Goal: Task Accomplishment & Management: Manage account settings

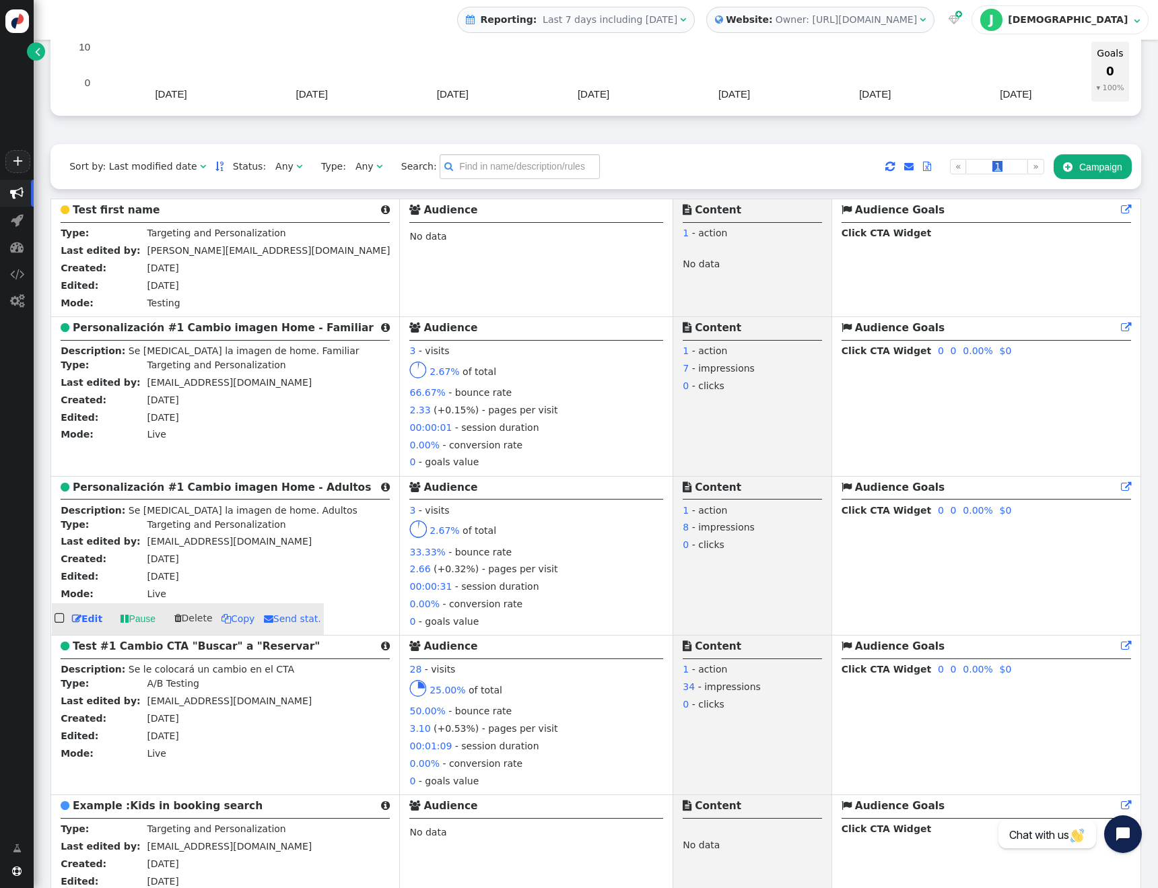
scroll to position [257, 0]
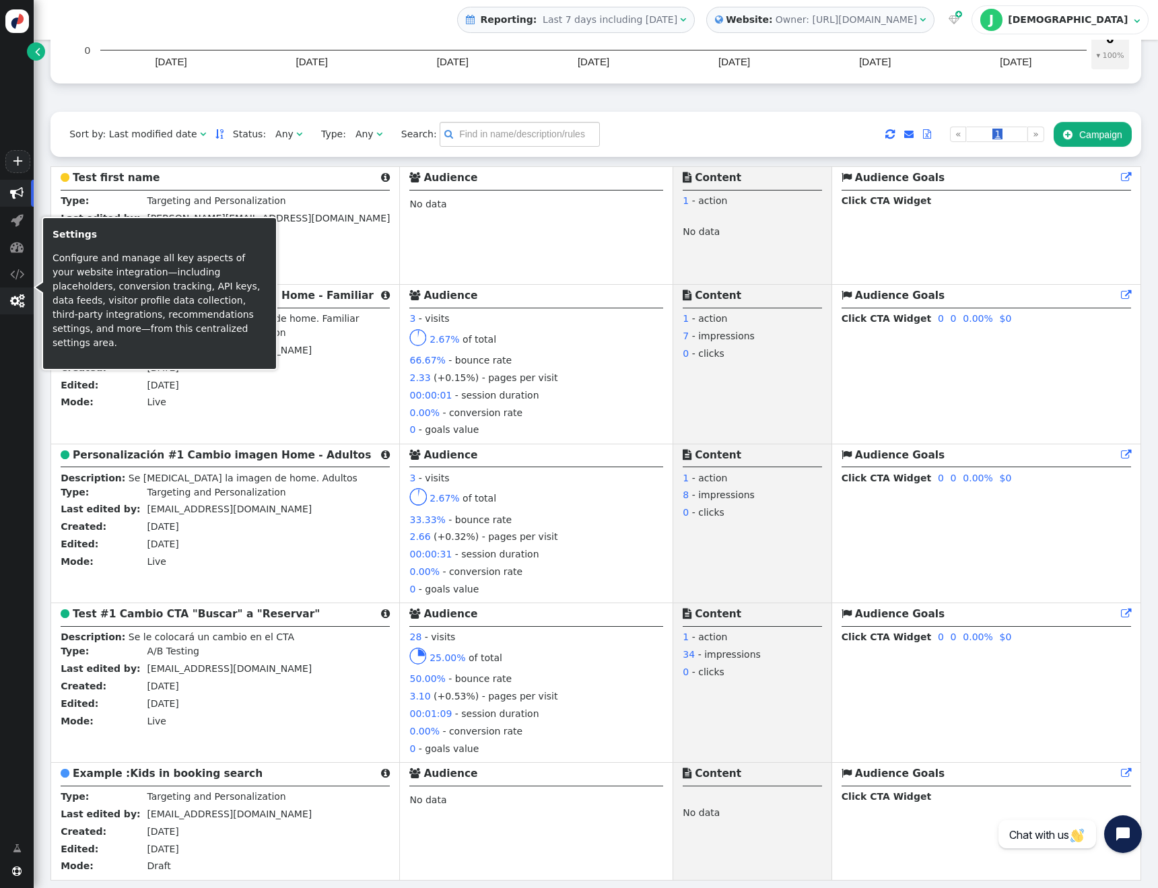
click at [14, 298] on span "" at bounding box center [17, 300] width 14 height 13
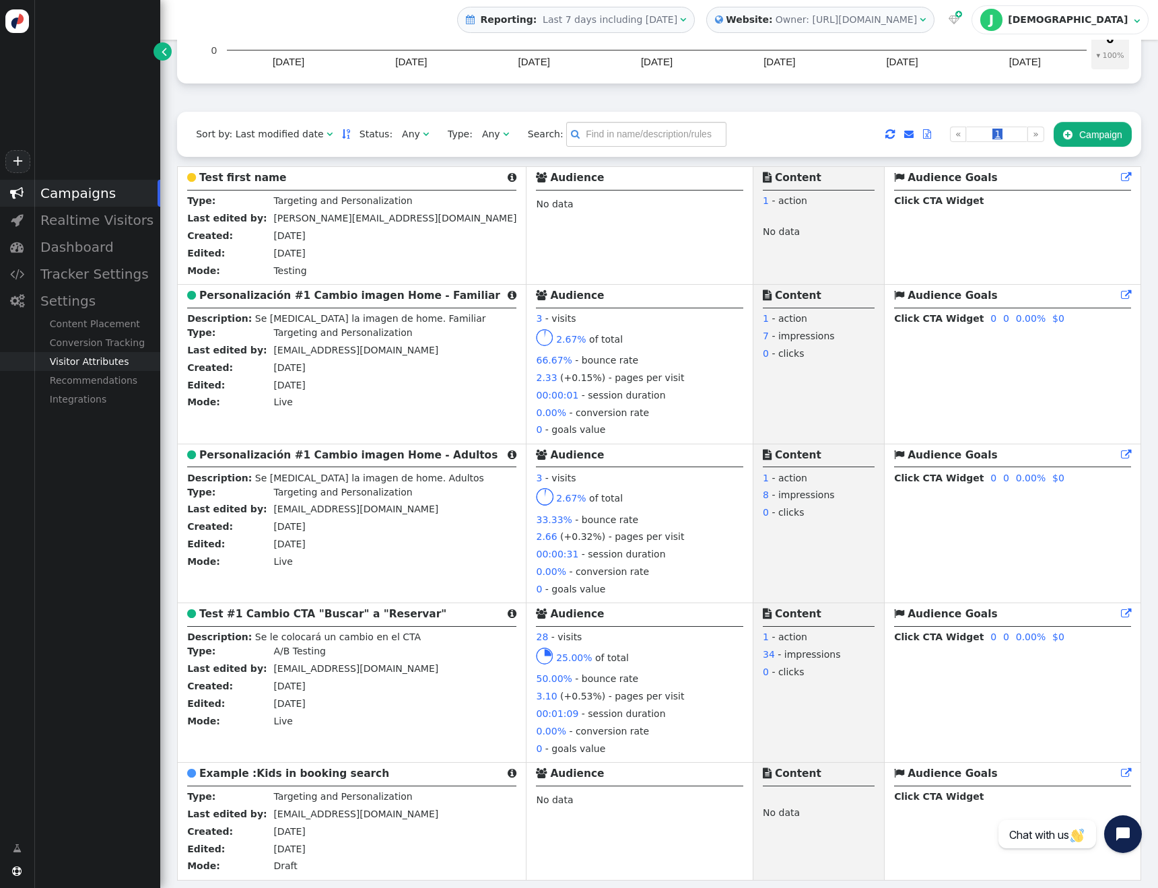
click at [94, 360] on div "Visitor Attributes" at bounding box center [97, 361] width 127 height 19
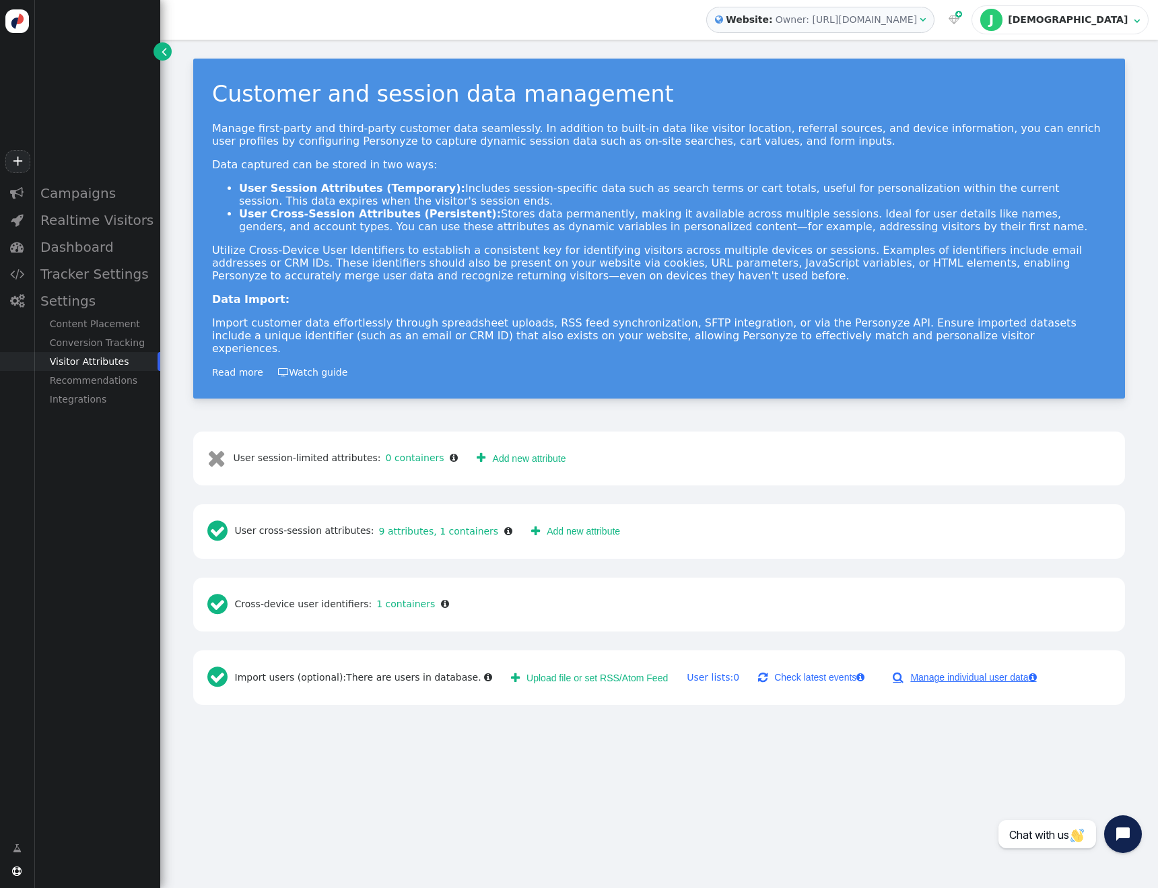
click at [938, 666] on link " Manage individual user data " at bounding box center [964, 677] width 162 height 24
click at [296, 743] on input "text" at bounding box center [298, 755] width 139 height 24
paste input "539ba20d-5235-430f-8fe0-c1399cded0d3"
type input "539ba20d-5235-430f-8fe0-c1399cded0d3"
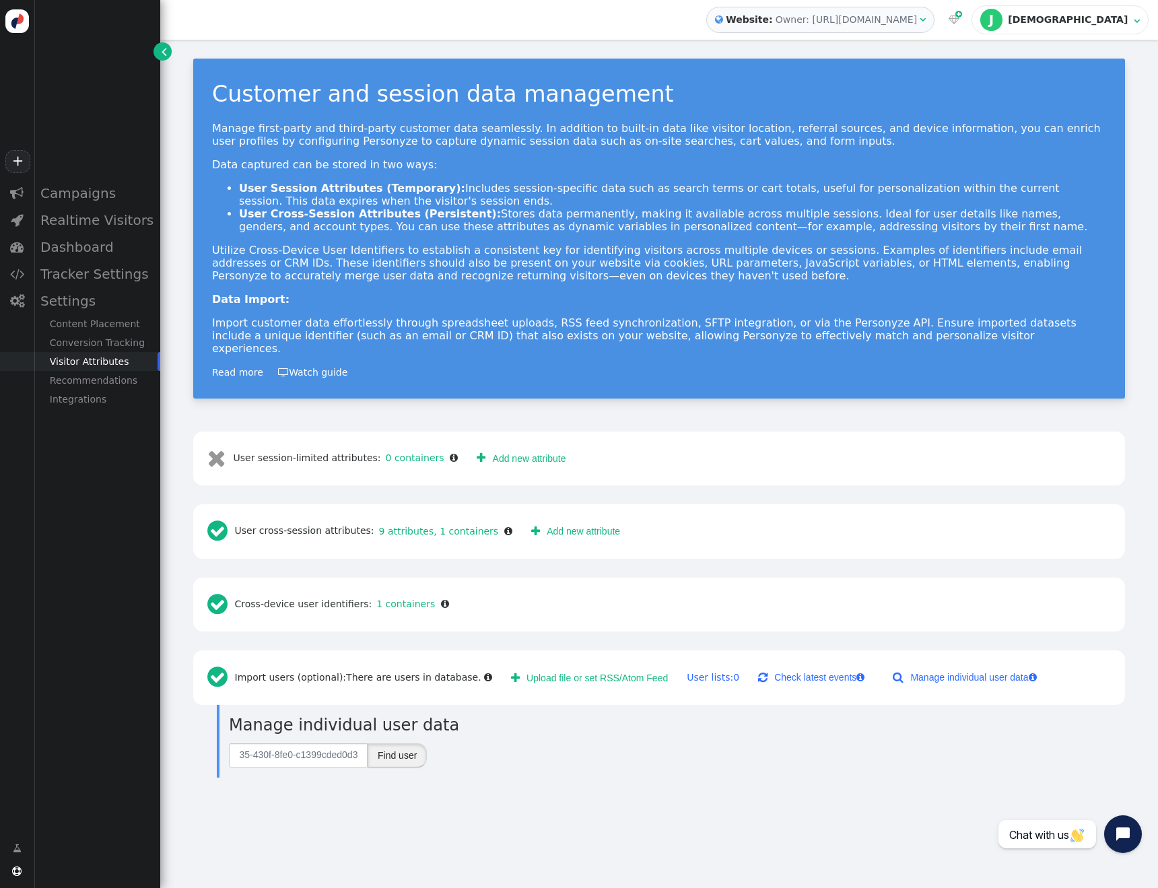
click at [412, 747] on button "Find user" at bounding box center [396, 755] width 59 height 24
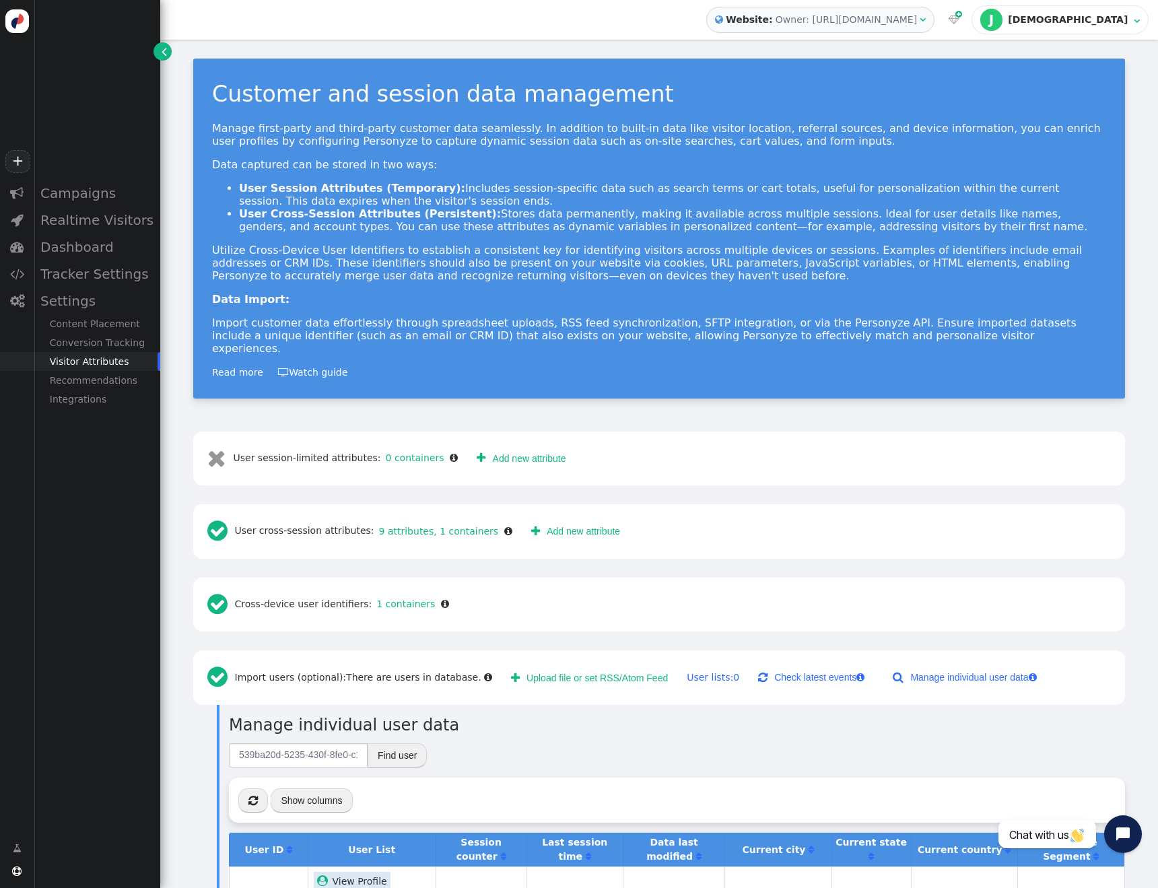
scroll to position [141, 0]
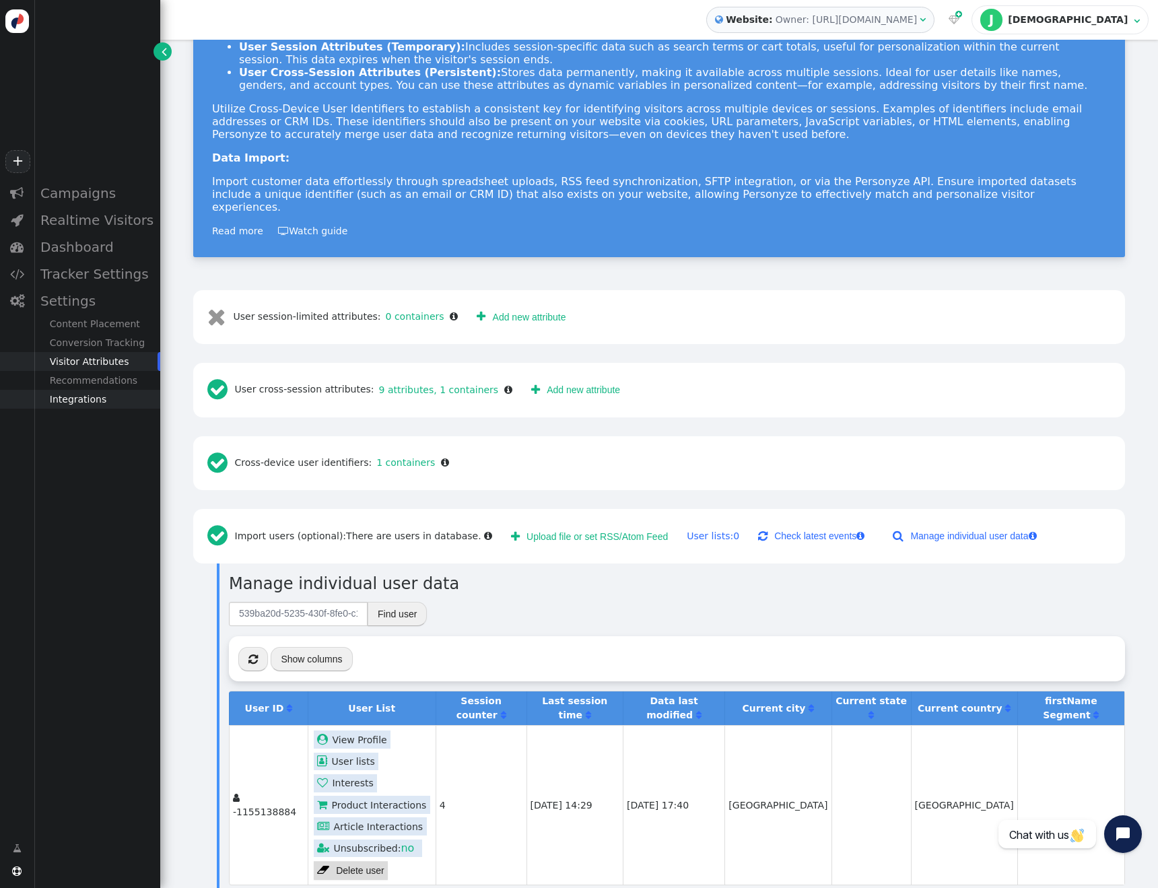
click at [72, 402] on div "Integrations" at bounding box center [97, 399] width 127 height 19
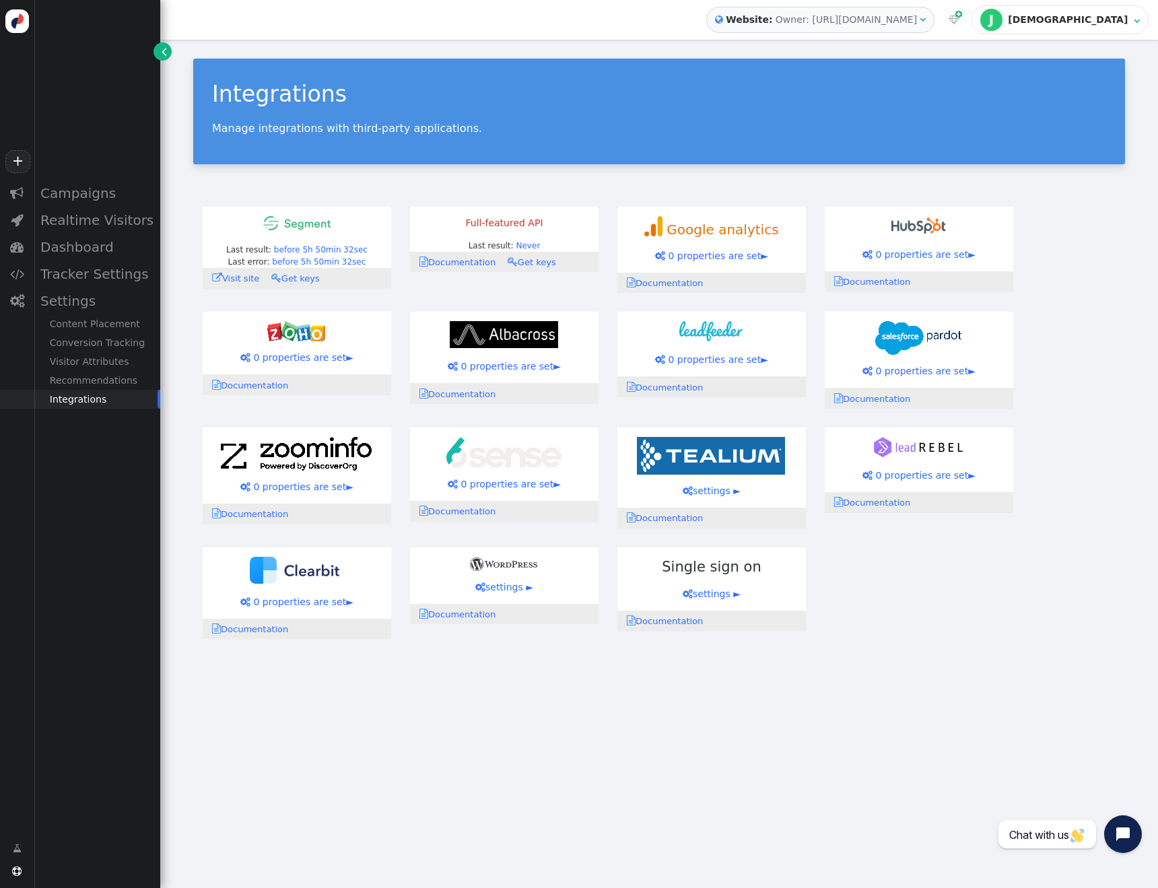
click at [298, 276] on link " Get keys" at bounding box center [299, 278] width 57 height 10
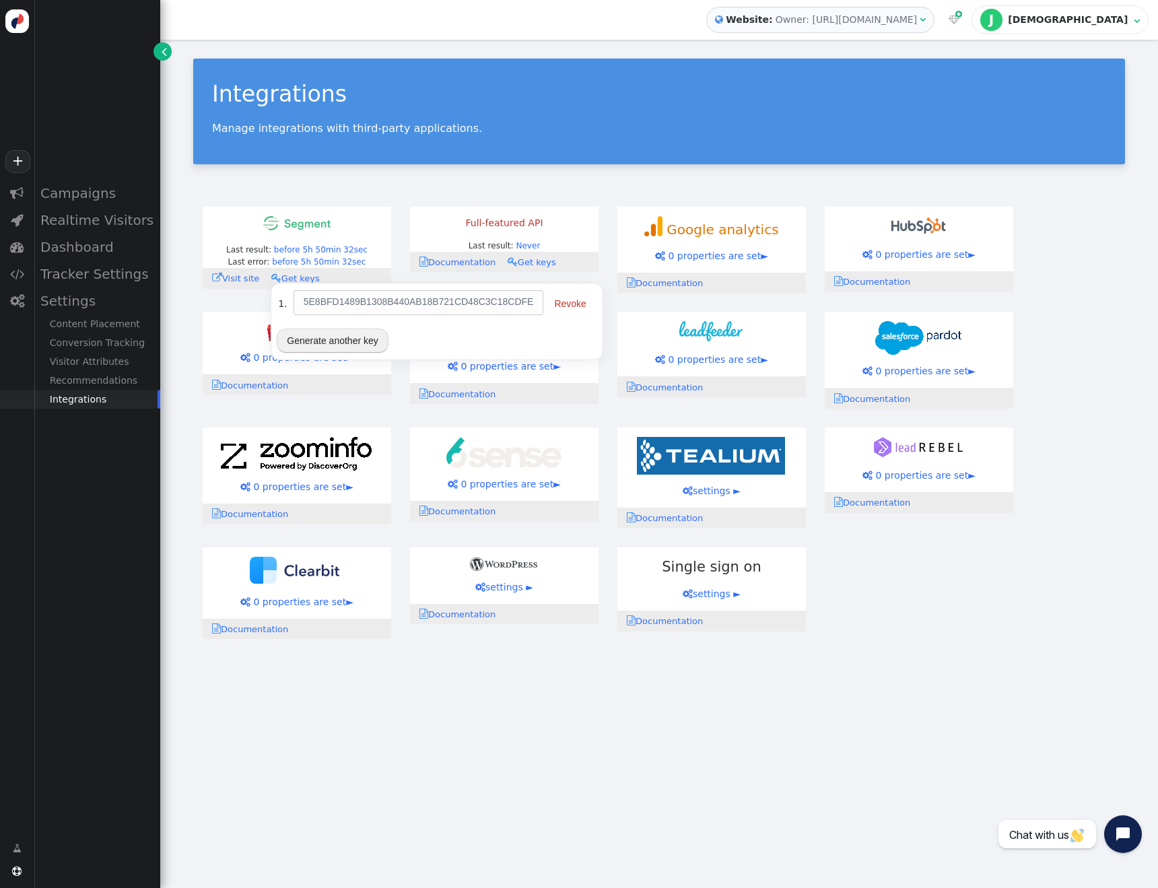
click at [439, 302] on td "5E8BFD1489B1308B440AB18B721CD48C3C18CDFE" at bounding box center [418, 302] width 250 height 24
copy tr "5E8BFD1489B1308B440AB18B721CD48C3C18CDFE"
click at [87, 362] on div "Visitor Attributes" at bounding box center [97, 361] width 127 height 19
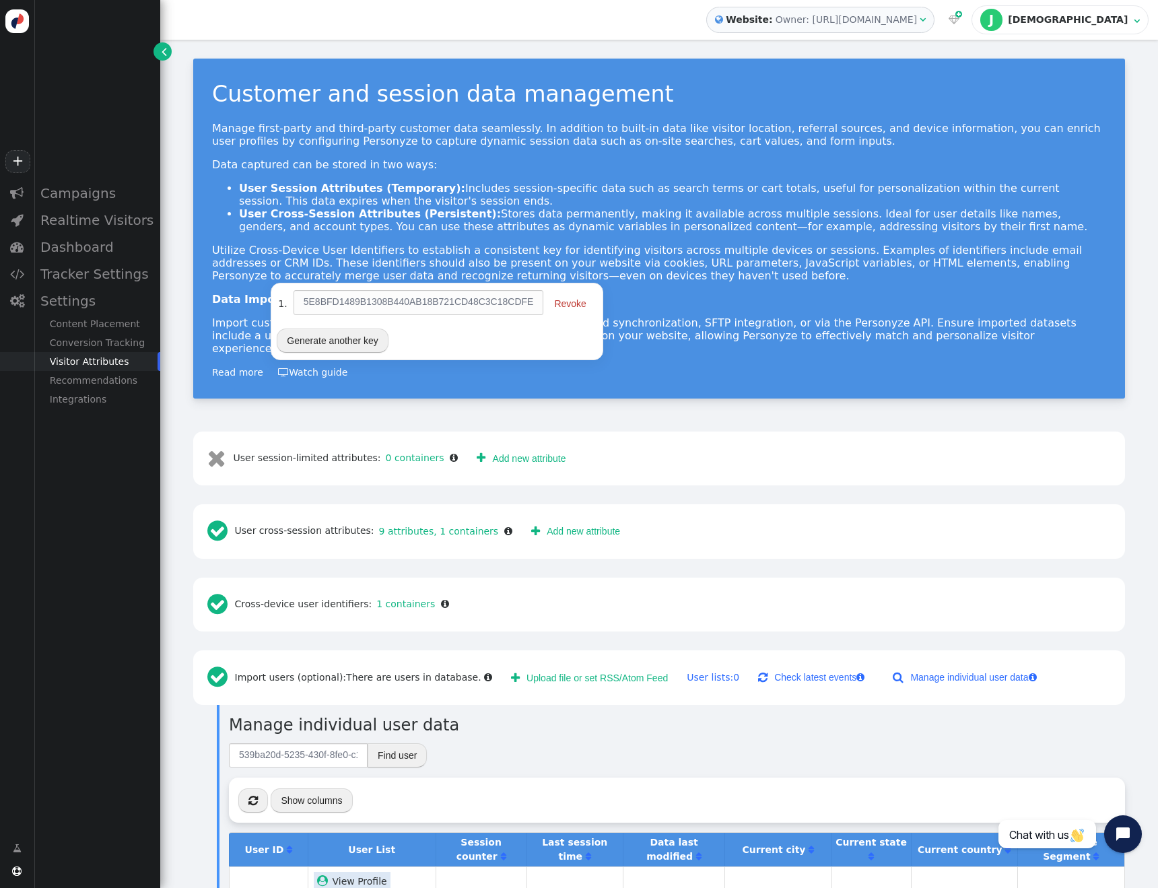
click at [765, 431] on div " User session-limited attributes: 0 containers   Add new attribute Site cont…" at bounding box center [659, 458] width 932 height 55
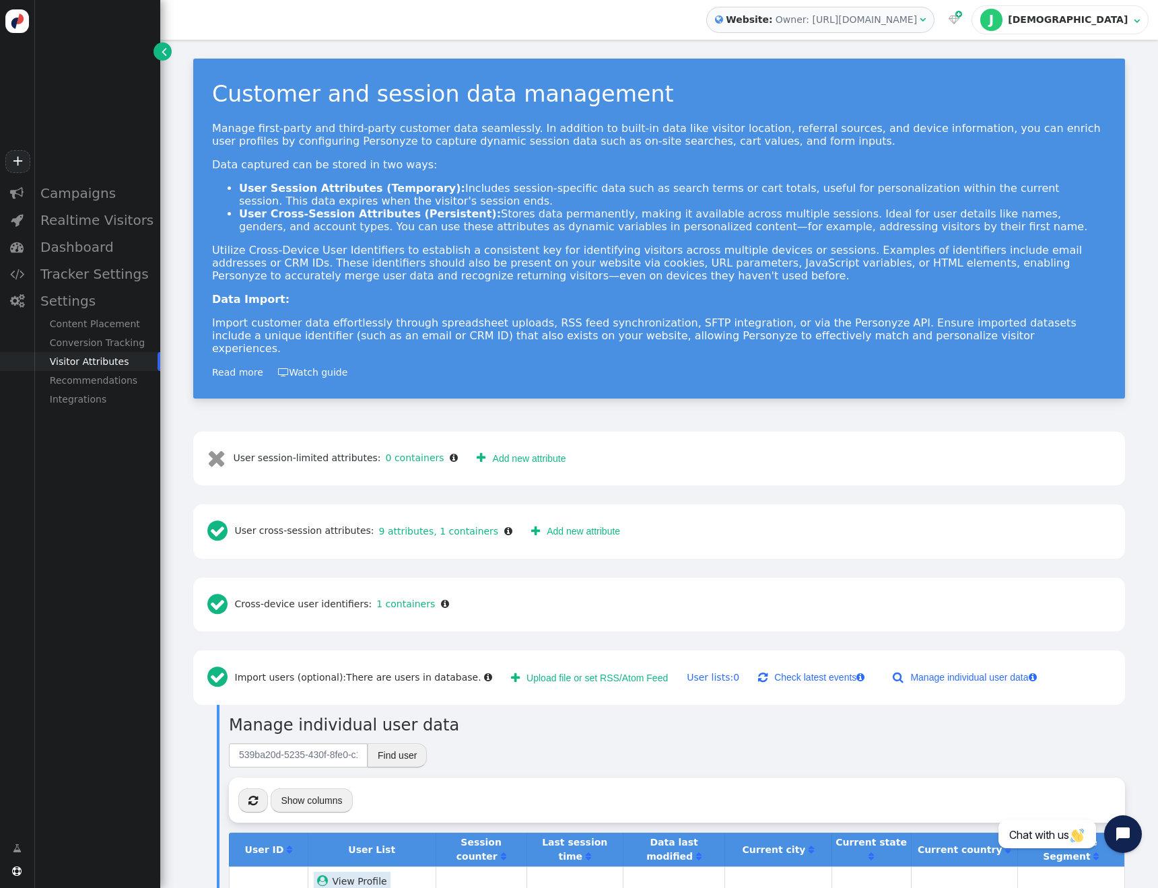
scroll to position [141, 0]
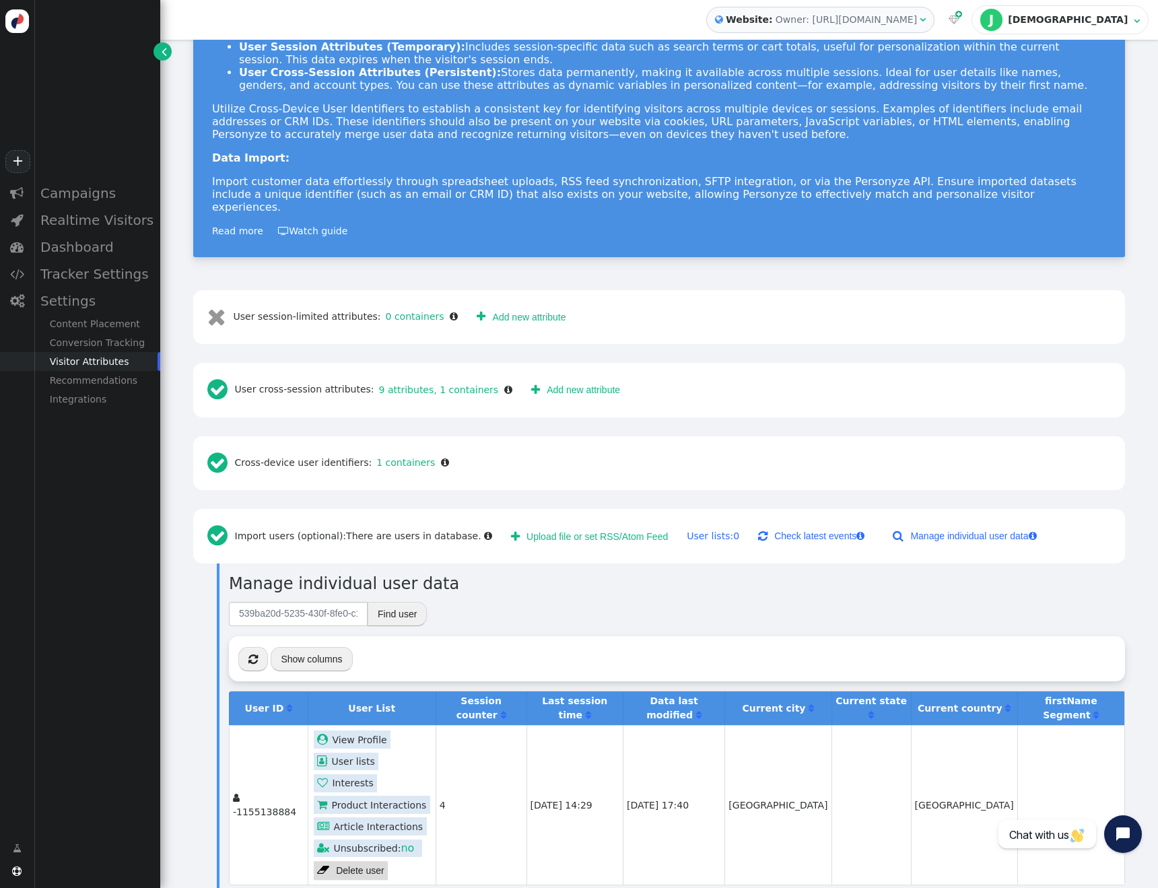
click at [551, 378] on link " Add new attribute" at bounding box center [576, 390] width 108 height 24
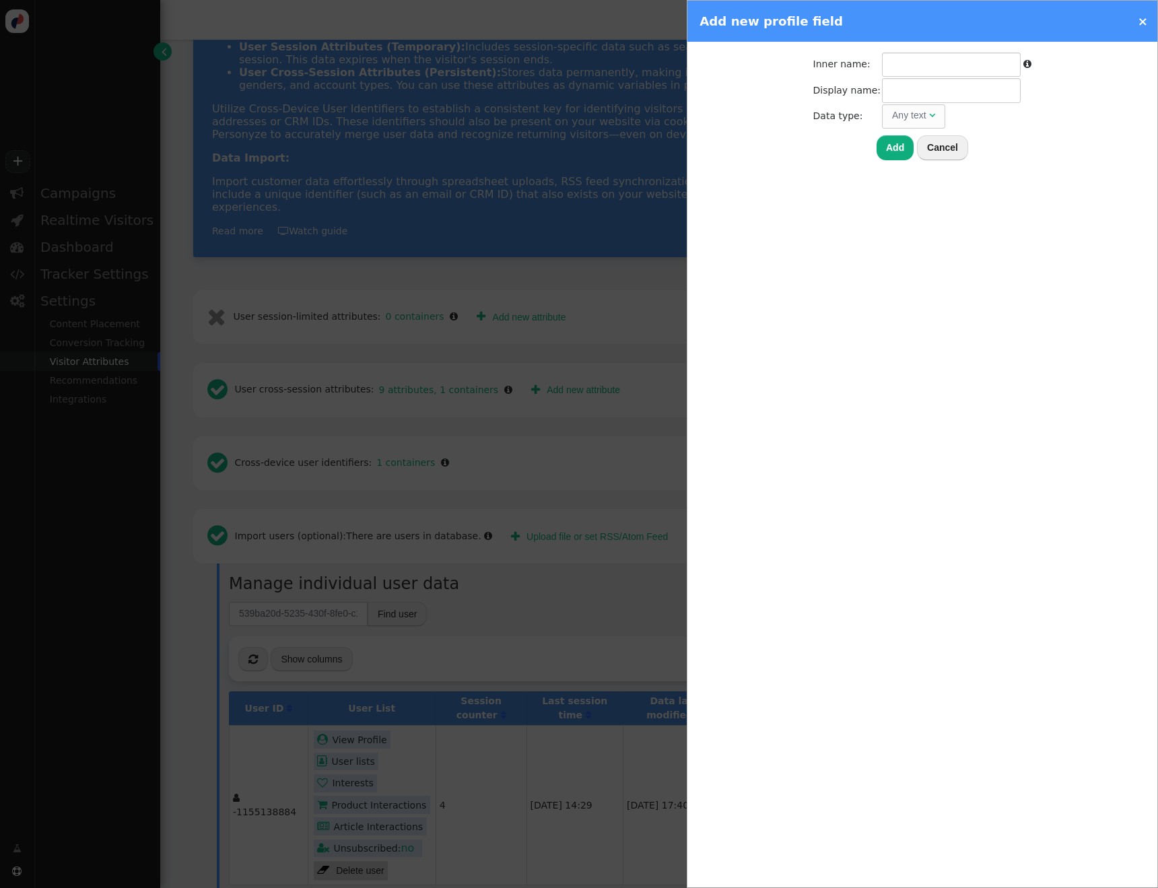
click at [1146, 20] on link "×" at bounding box center [1142, 21] width 10 height 14
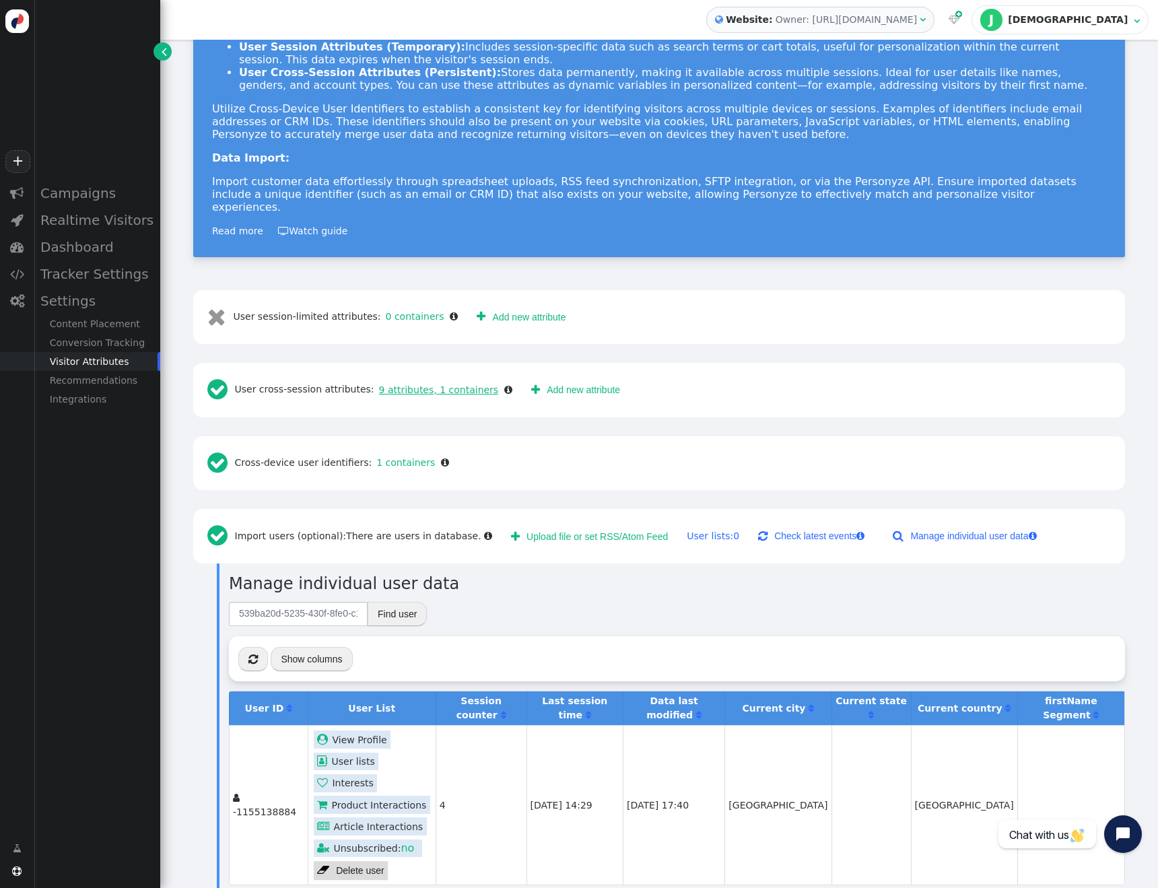
click at [405, 384] on link "9 attributes, 1 containers" at bounding box center [436, 389] width 125 height 11
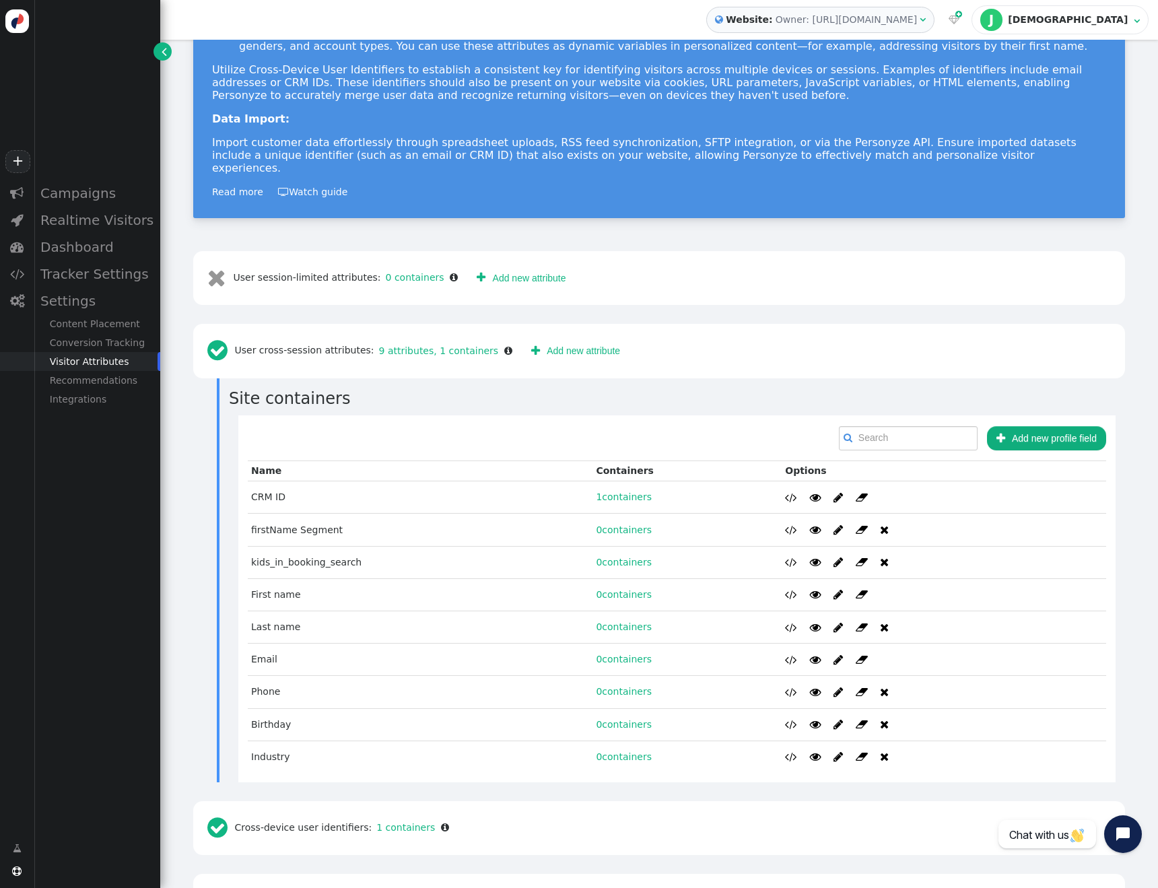
scroll to position [215, 0]
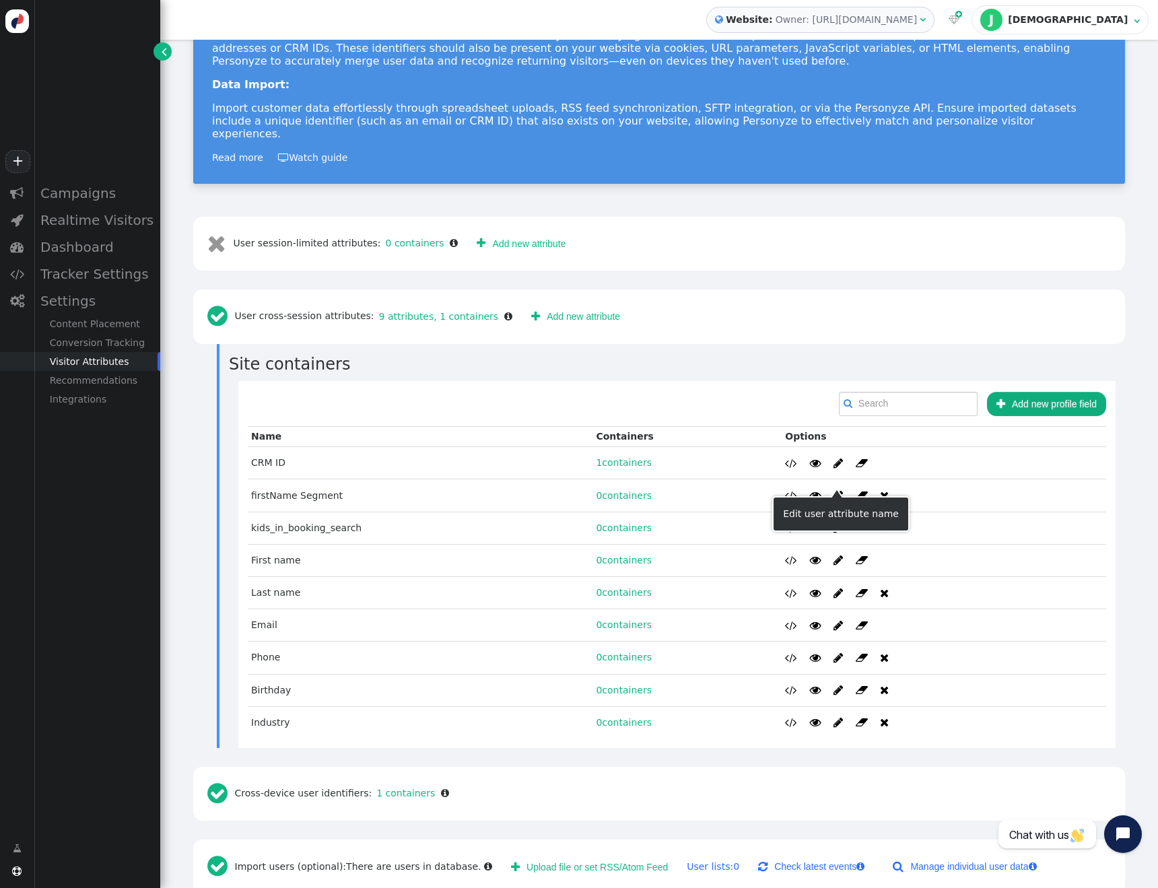
click at [833, 490] on span "" at bounding box center [837, 495] width 9 height 11
type input "firstName Segment"
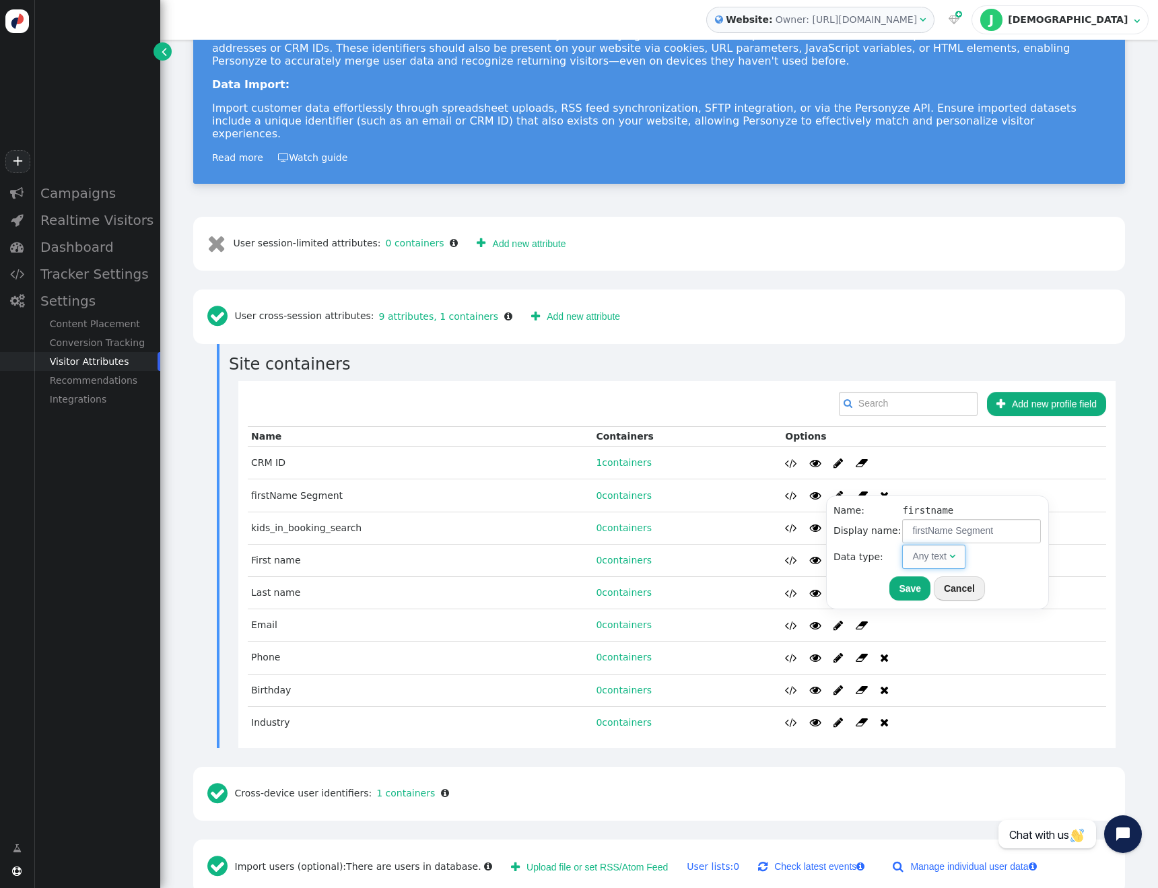
click at [948, 559] on span "Any text " at bounding box center [933, 557] width 63 height 24
click at [1022, 575] on th "Save Cancel" at bounding box center [936, 585] width 207 height 31
click at [1008, 563] on td "Any text " at bounding box center [971, 557] width 139 height 24
click at [972, 590] on button "Cancel" at bounding box center [959, 588] width 51 height 24
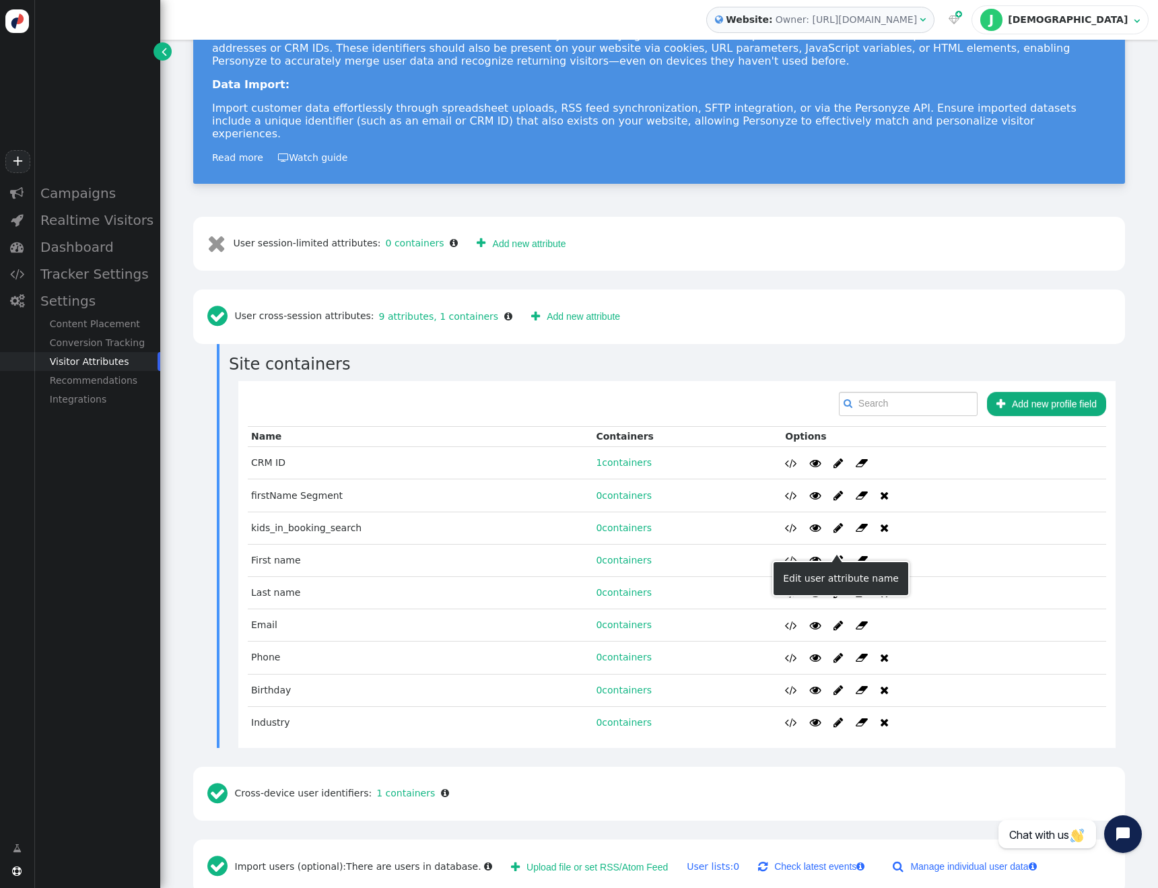
click at [833, 555] on span "" at bounding box center [837, 560] width 9 height 11
type input "First name"
click at [954, 652] on button "Cancel" at bounding box center [959, 653] width 51 height 24
click at [1032, 392] on button " Add new profile field" at bounding box center [1046, 404] width 119 height 24
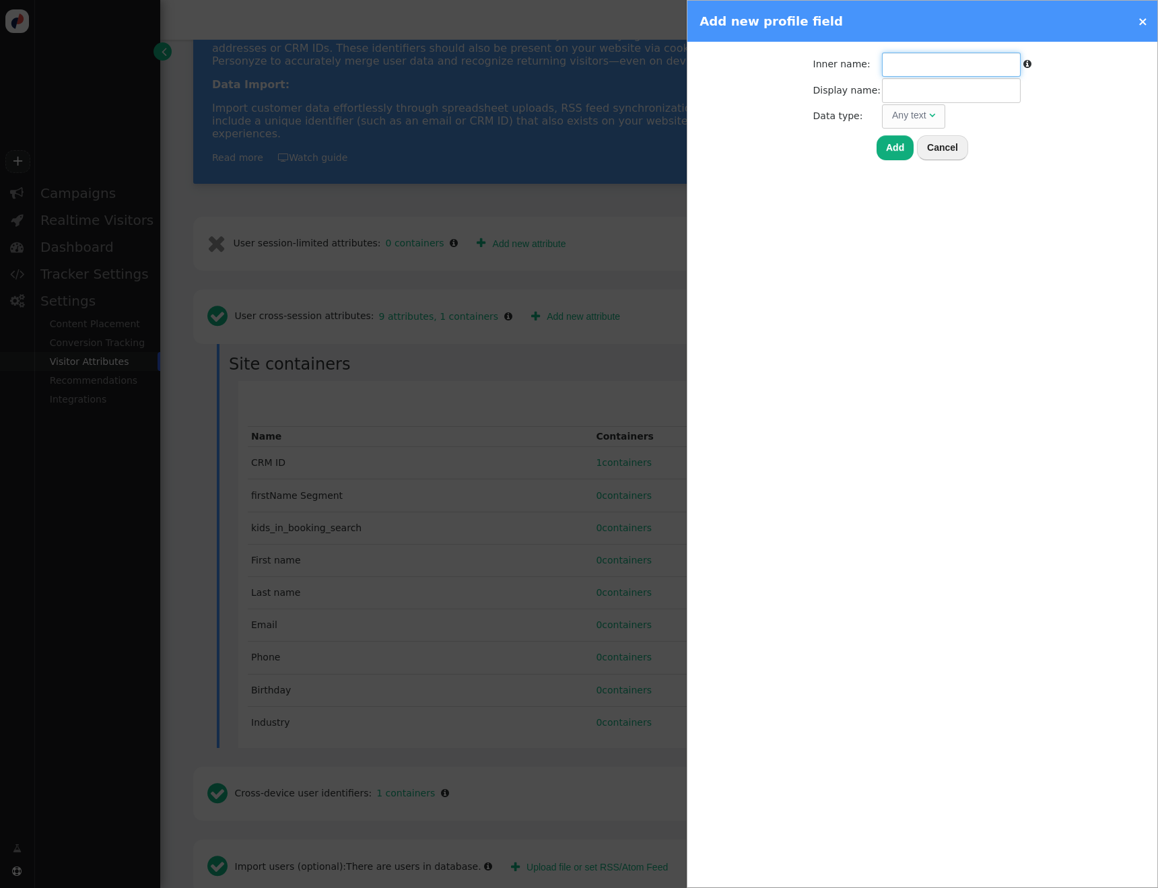
click at [907, 74] on input "text" at bounding box center [951, 64] width 139 height 24
type input "firstName"
type input "f"
type input "First Name test"
click at [896, 150] on button "Add" at bounding box center [894, 147] width 37 height 24
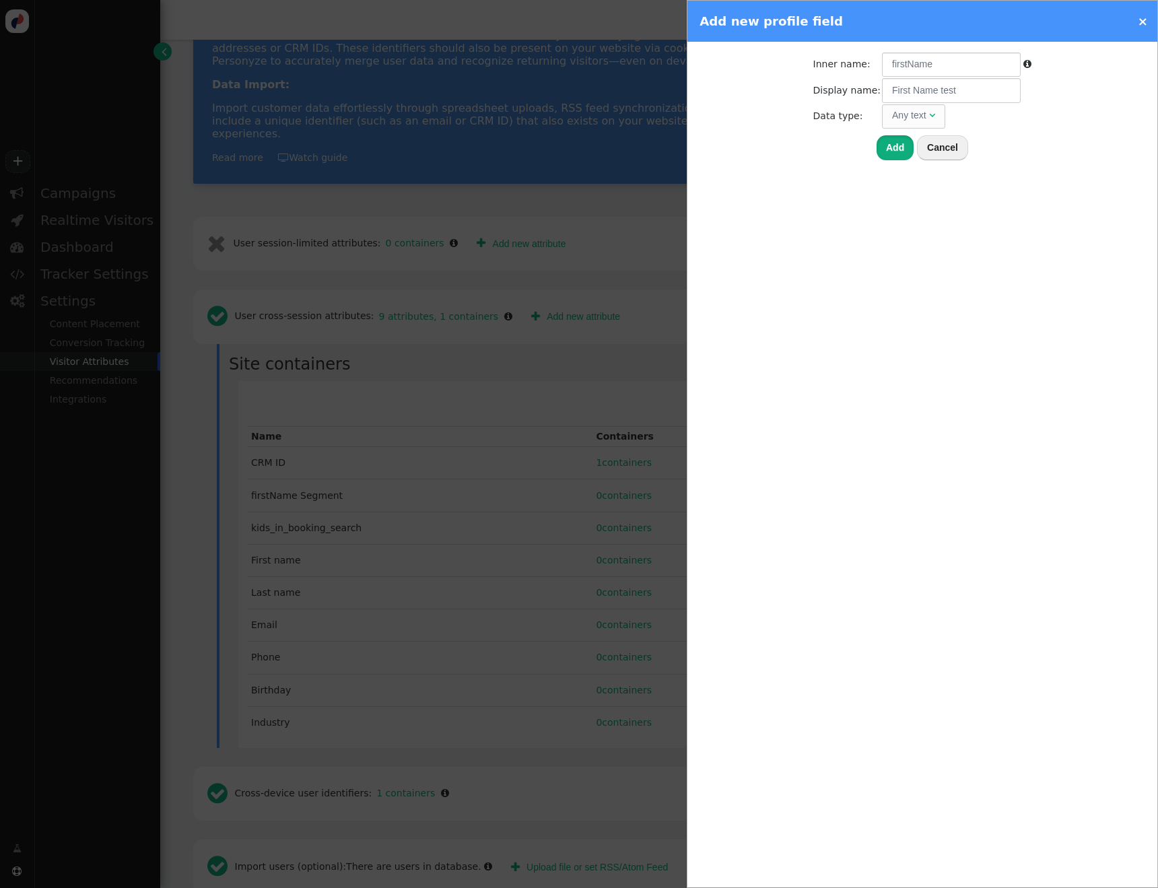
type input "firstname"
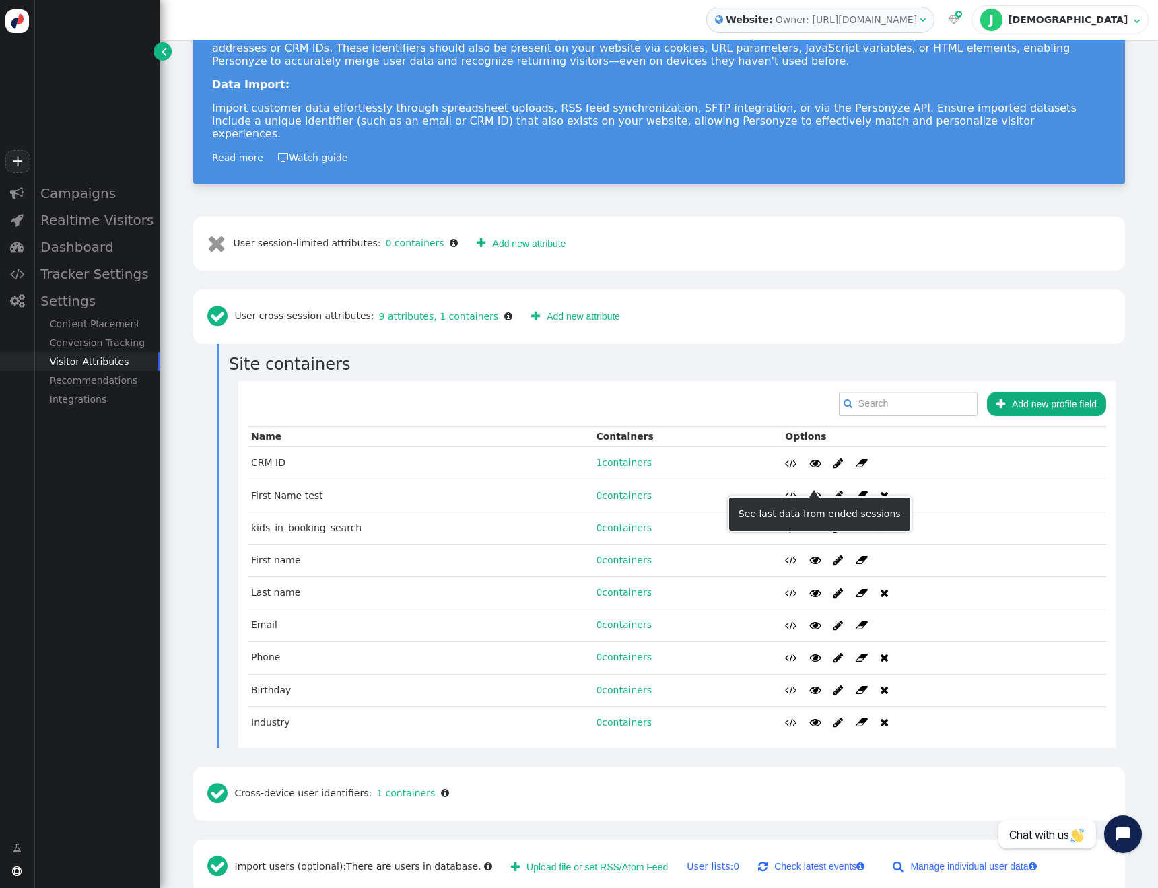
click at [810, 490] on span "" at bounding box center [815, 495] width 11 height 11
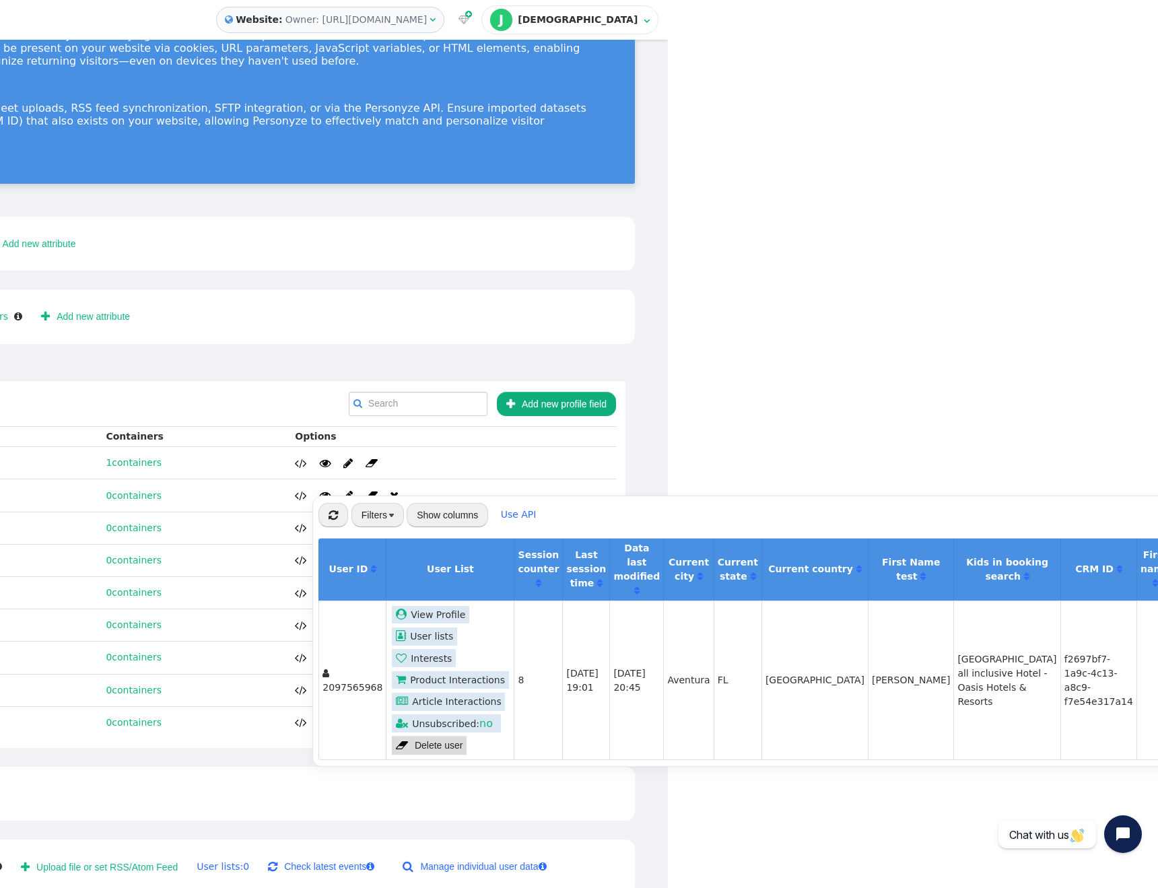
scroll to position [0, 178]
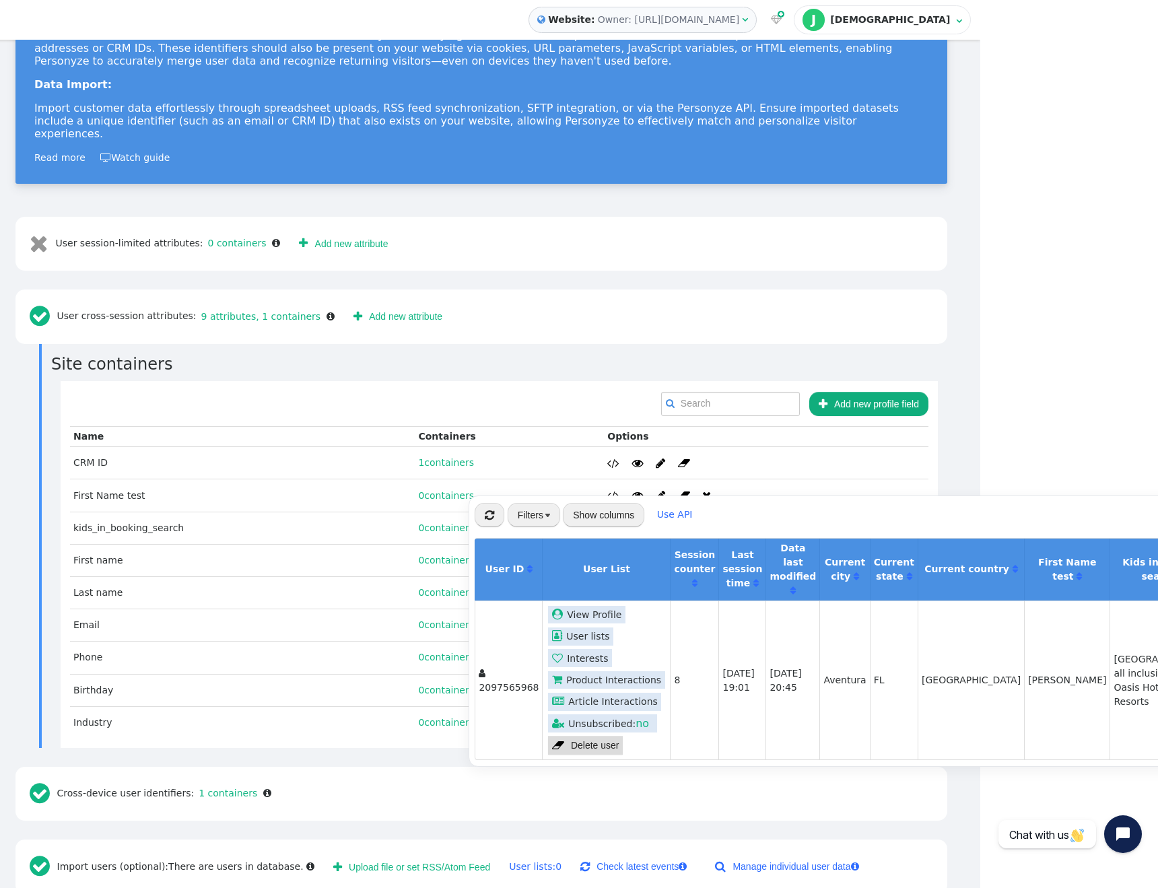
click at [780, 479] on td "    " at bounding box center [766, 495] width 324 height 32
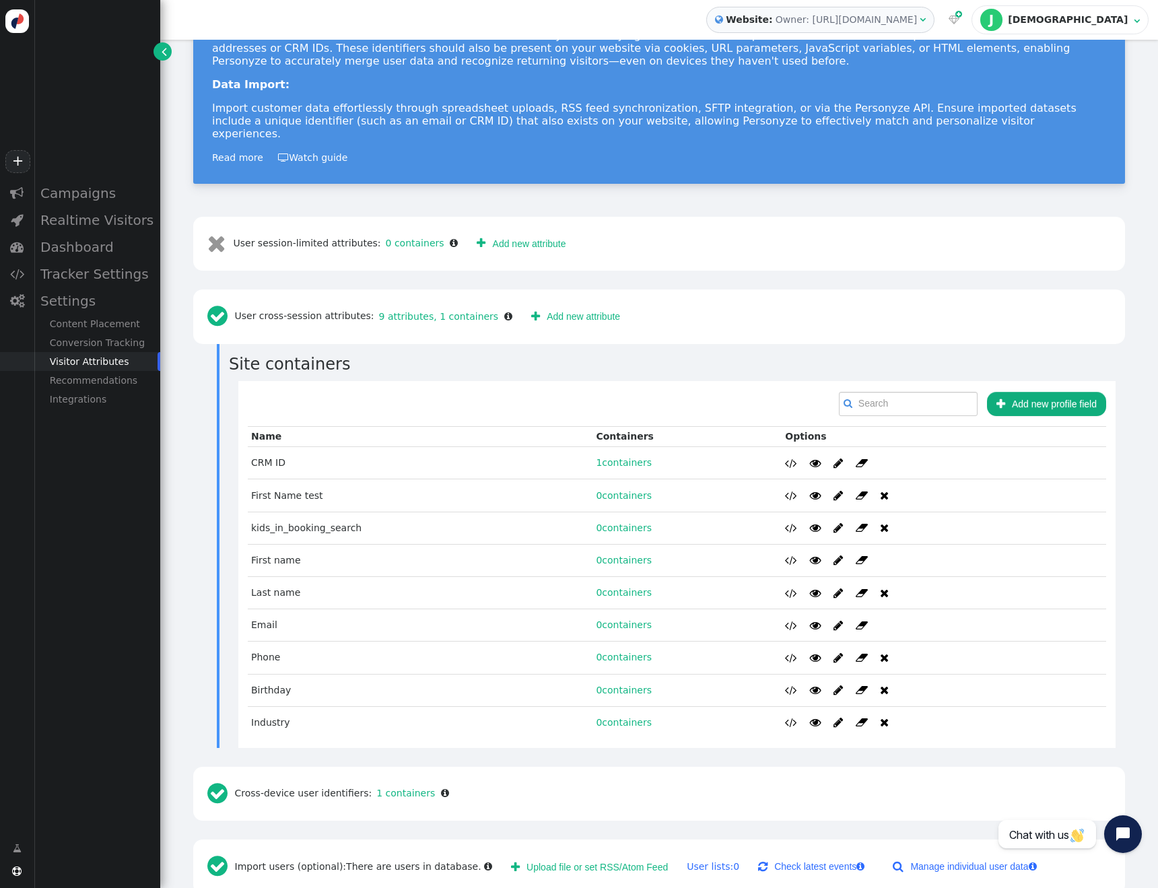
scroll to position [0, 0]
click at [835, 490] on span "" at bounding box center [837, 495] width 9 height 11
type input "First Name test"
click at [952, 593] on button "Cancel" at bounding box center [959, 588] width 51 height 24
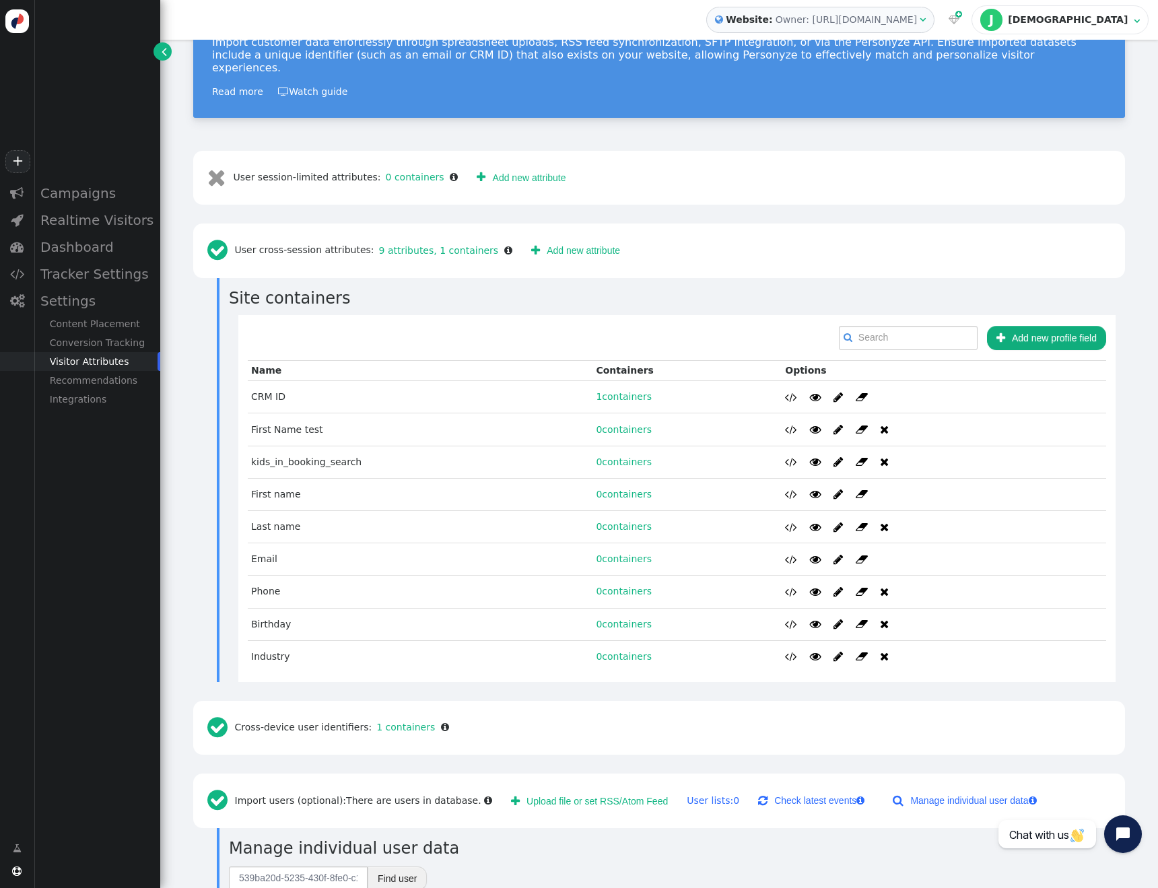
scroll to position [277, 0]
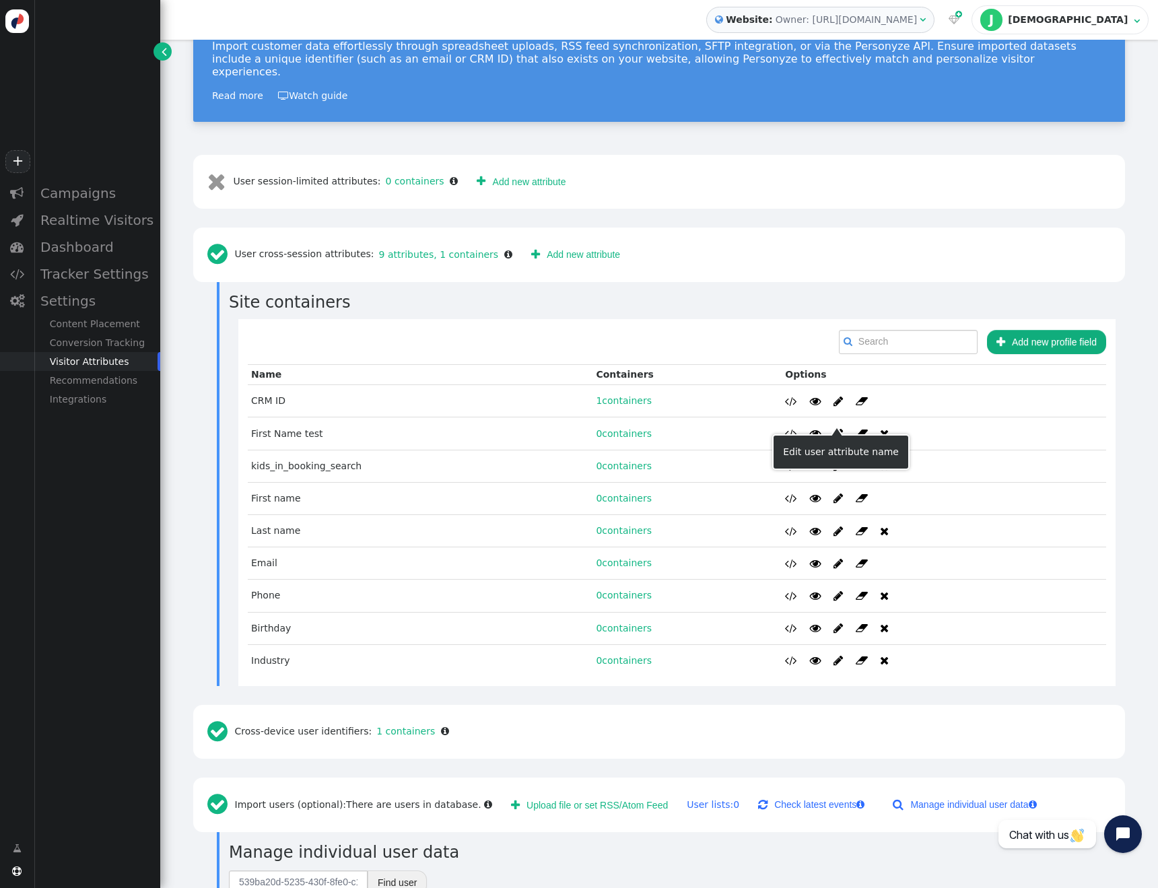
click at [833, 428] on span "" at bounding box center [837, 433] width 9 height 11
click at [952, 447] on td "firstname" at bounding box center [971, 449] width 139 height 14
click at [915, 450] on code "firstname" at bounding box center [927, 448] width 51 height 11
click at [917, 466] on input "text" at bounding box center [971, 469] width 139 height 24
type input "F"
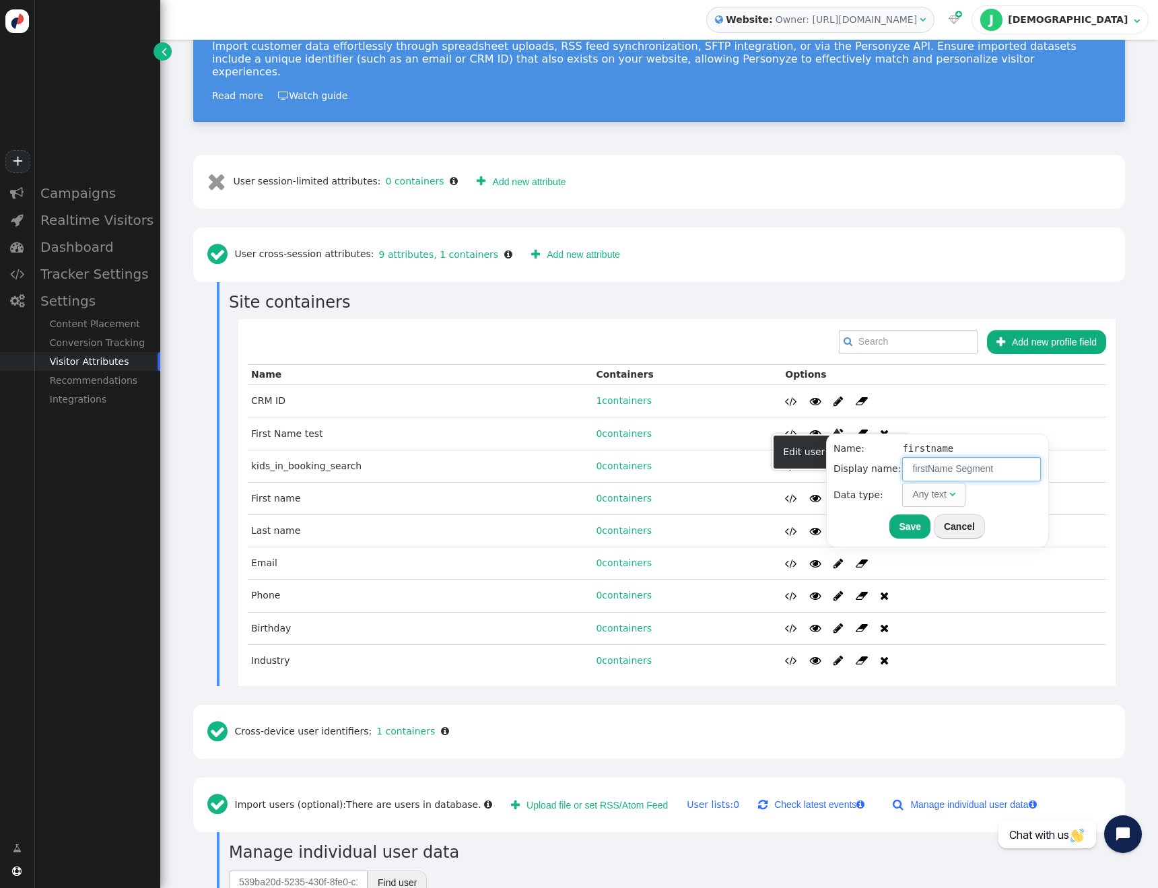
type input "firstName Segment"
click at [906, 530] on button "Save" at bounding box center [909, 526] width 41 height 24
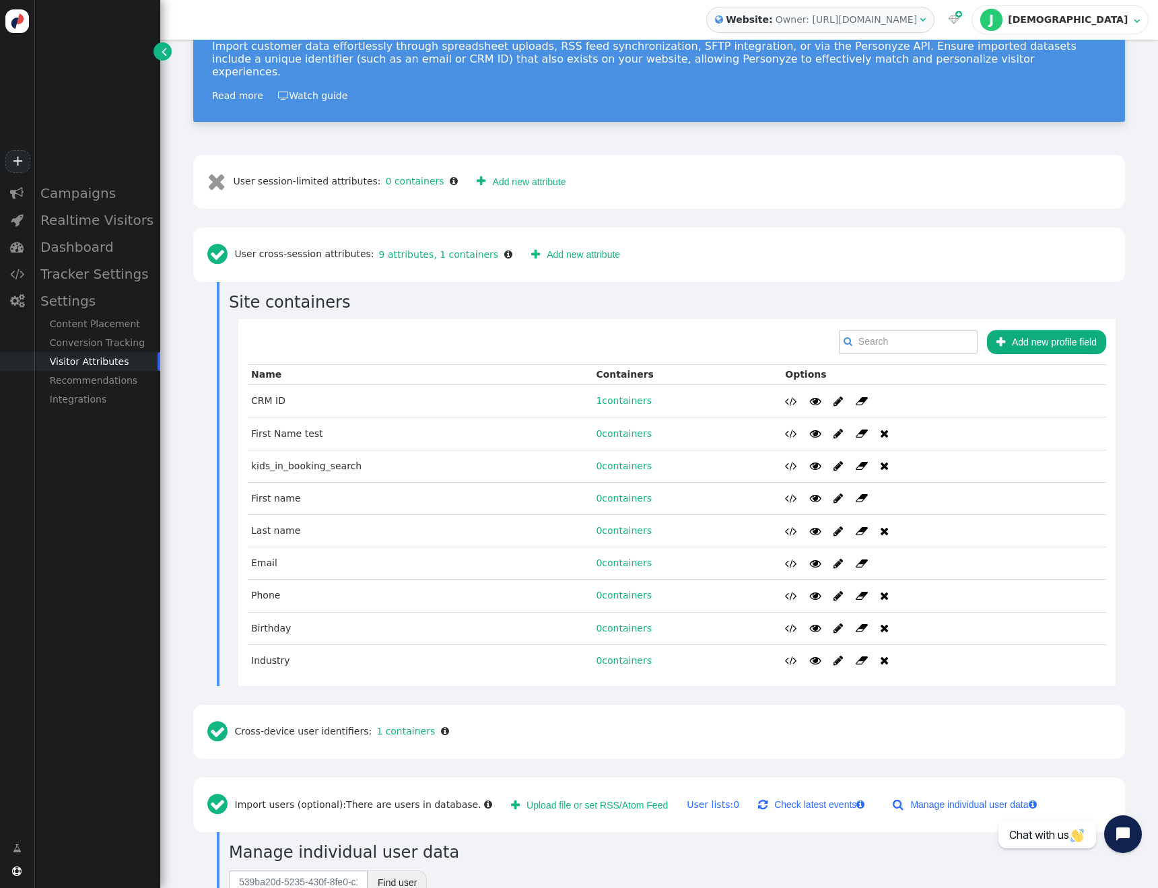
click at [1025, 330] on button " Add new profile field" at bounding box center [1046, 342] width 119 height 24
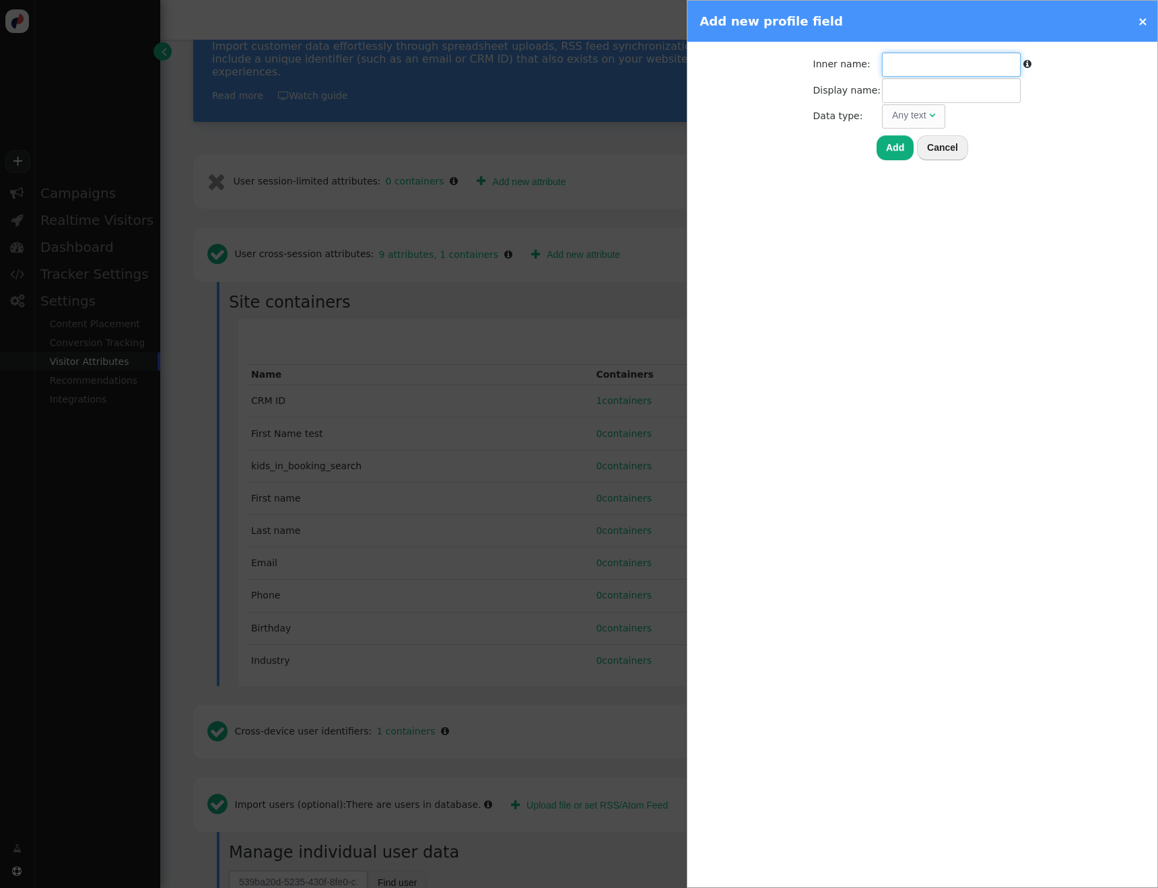
click at [898, 57] on input "text" at bounding box center [951, 64] width 139 height 24
type input "firstName"
type input "F"
type input "f"
type input "First Name Segment"
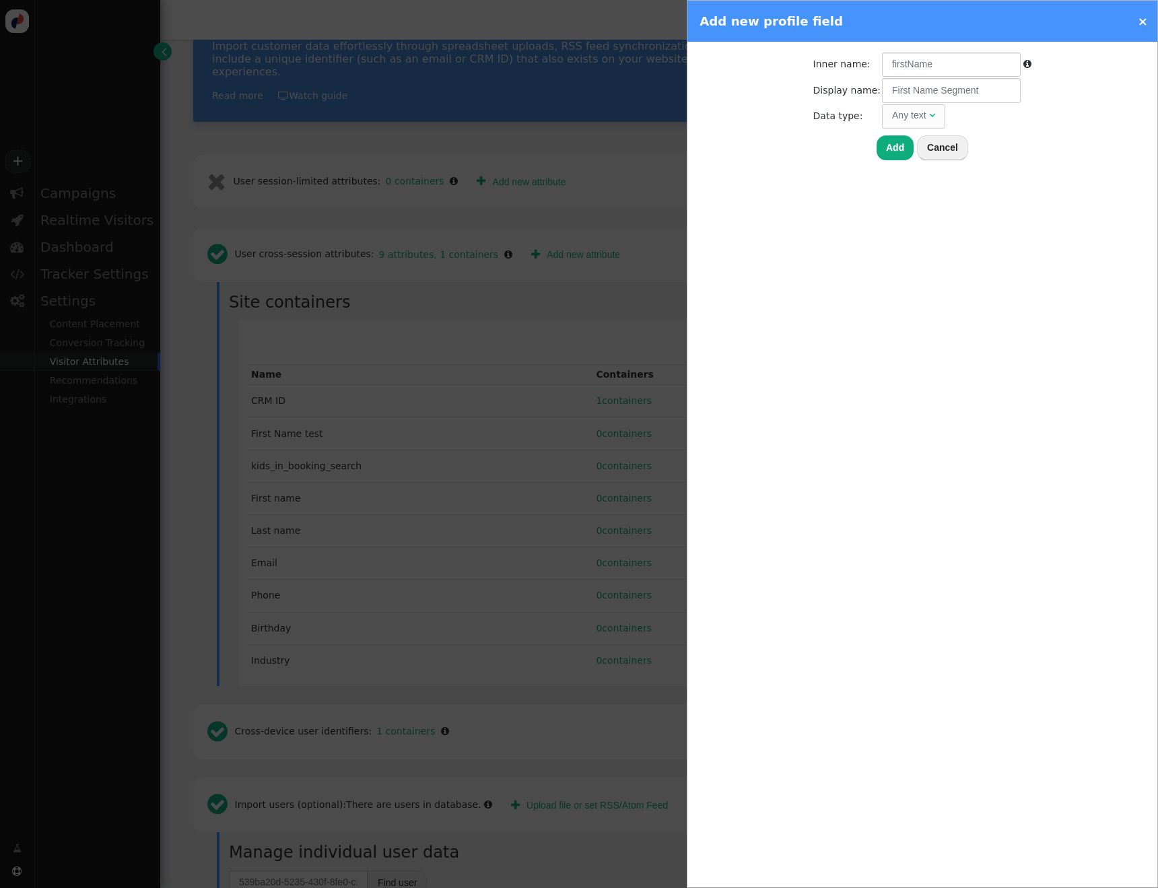
click at [894, 148] on button "Add" at bounding box center [894, 147] width 37 height 24
type input "firstname"
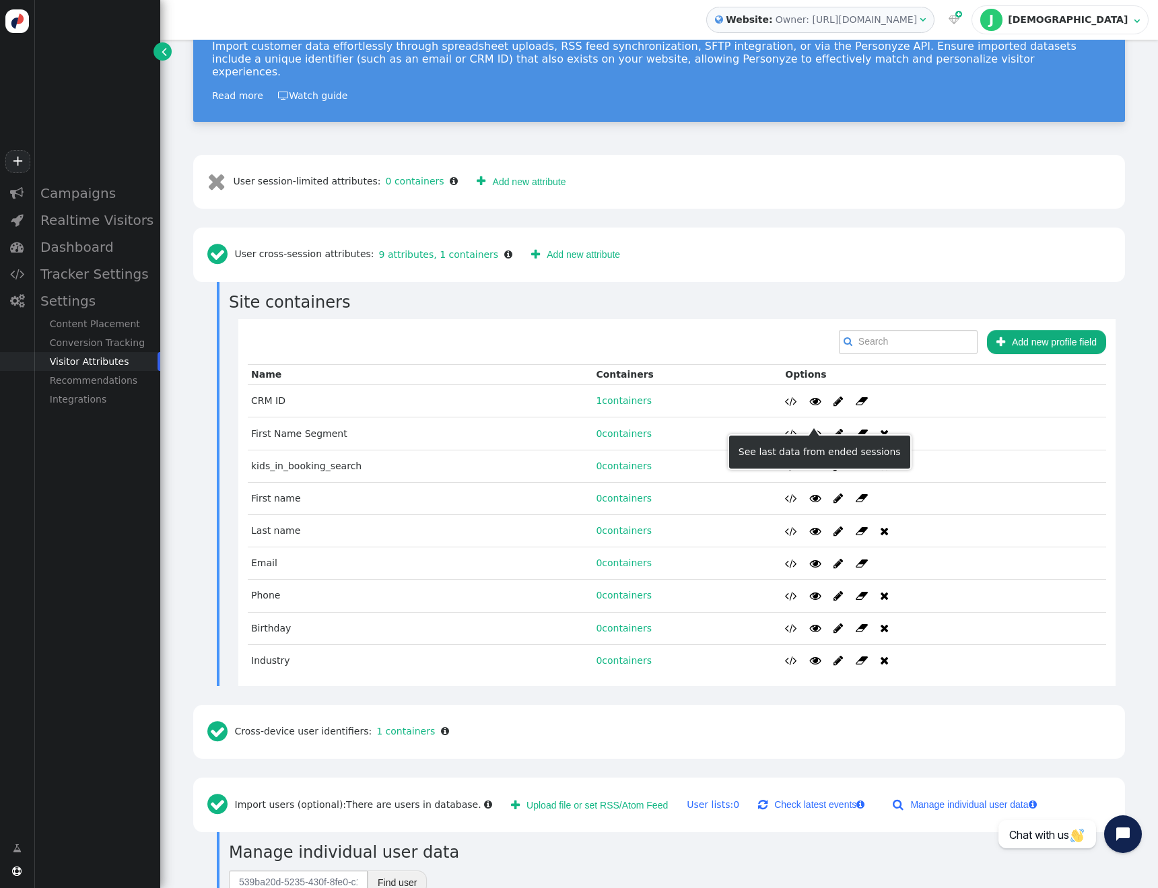
scroll to position [276, 0]
click at [810, 429] on span "" at bounding box center [815, 434] width 11 height 11
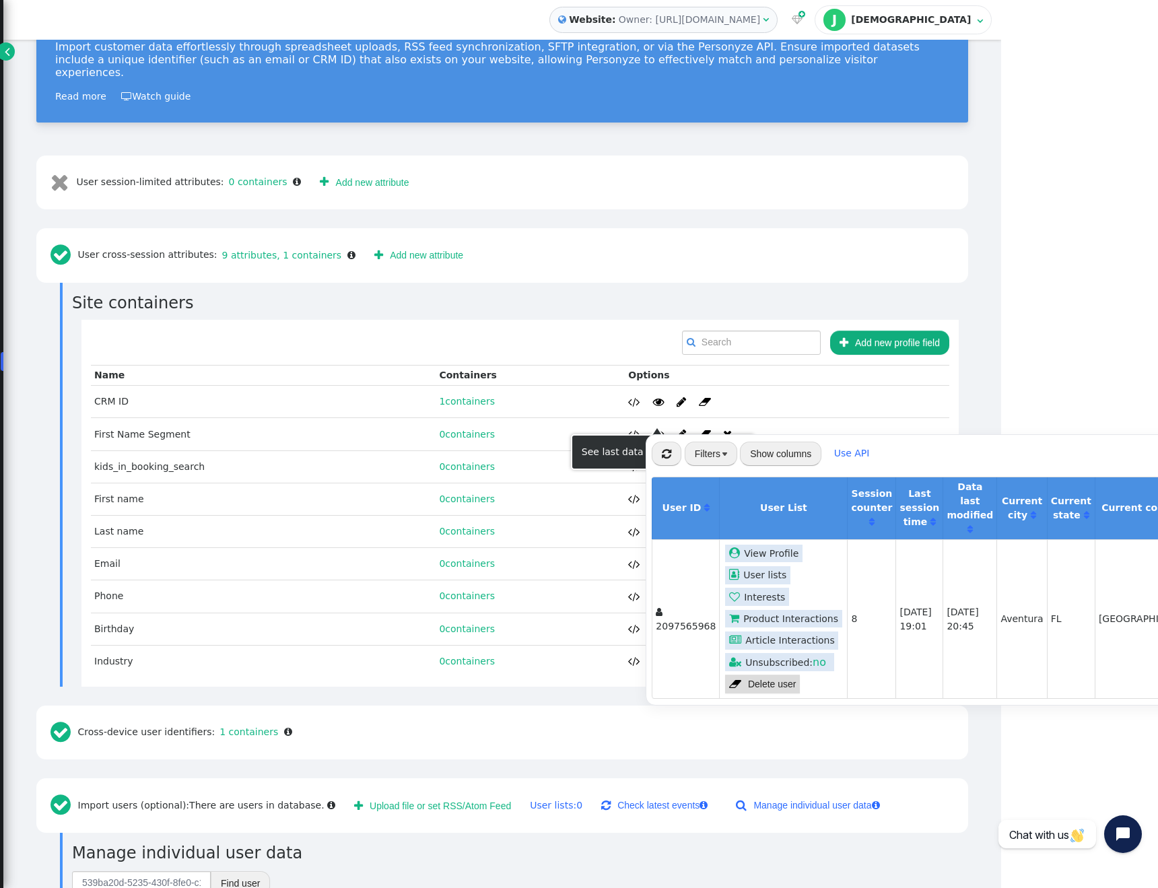
scroll to position [0, 505]
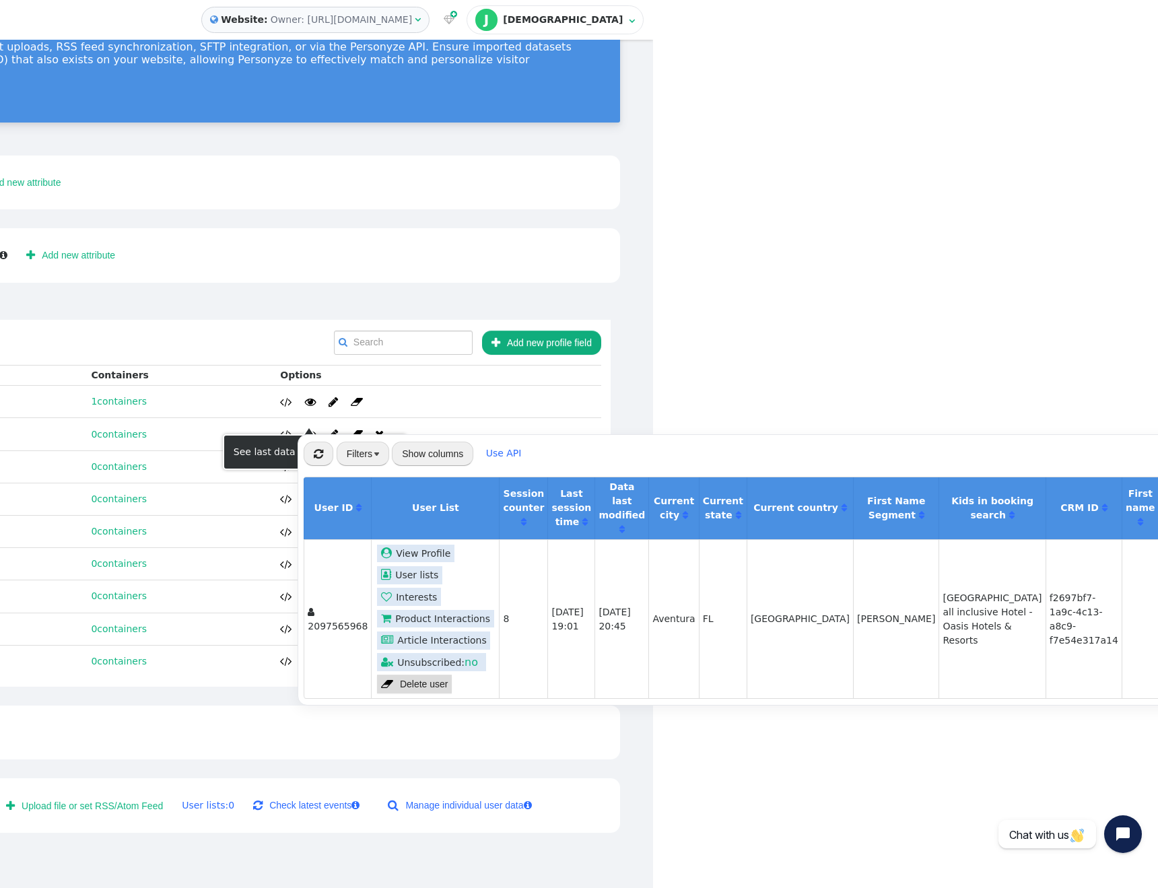
click at [653, 342] on html "+  Campaigns  Realtime Visitors  Dashboard  Tracker Settings  Settings Con…" at bounding box center [74, 444] width 1158 height 888
click at [502, 454] on link "Use API" at bounding box center [504, 453] width 36 height 11
click at [653, 346] on html "+  Campaigns  Realtime Visitors  Dashboard  Tracker Settings  Settings Con…" at bounding box center [74, 444] width 1158 height 888
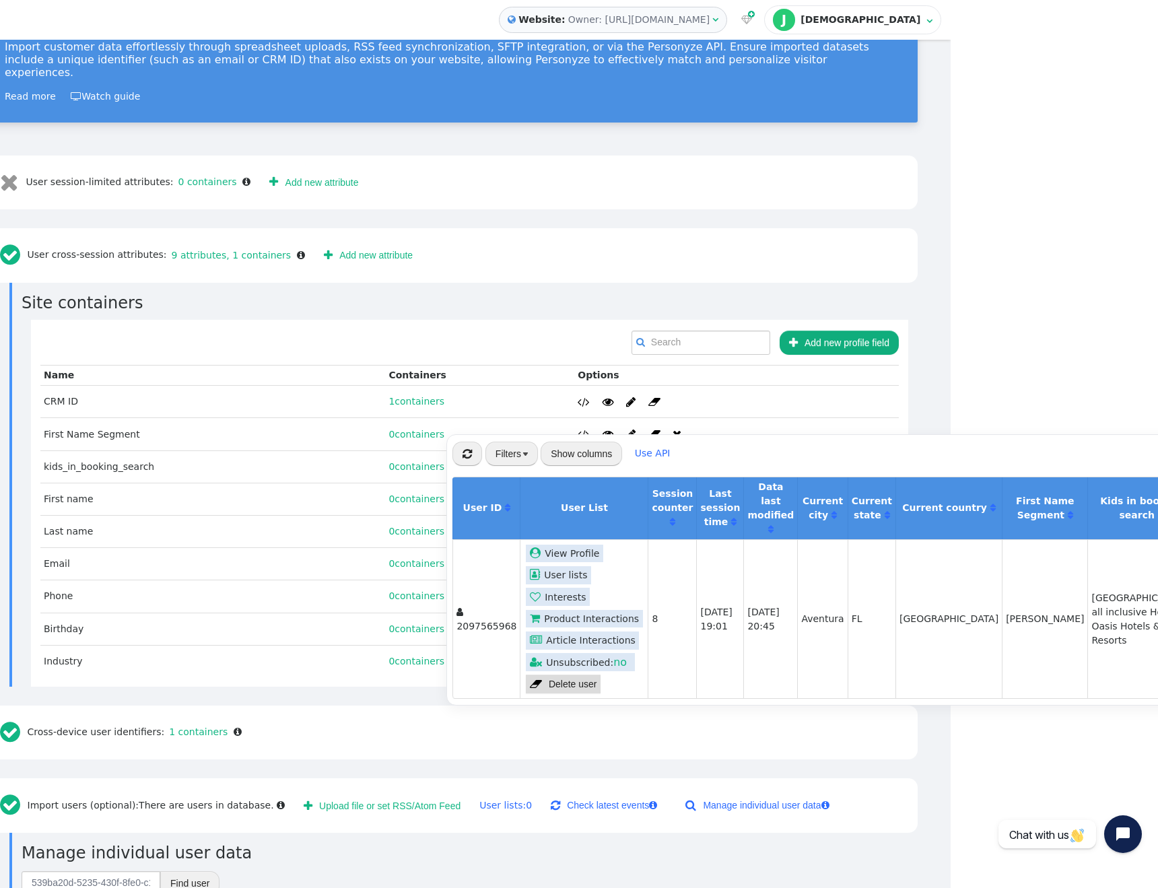
click at [755, 426] on td "    " at bounding box center [736, 434] width 324 height 32
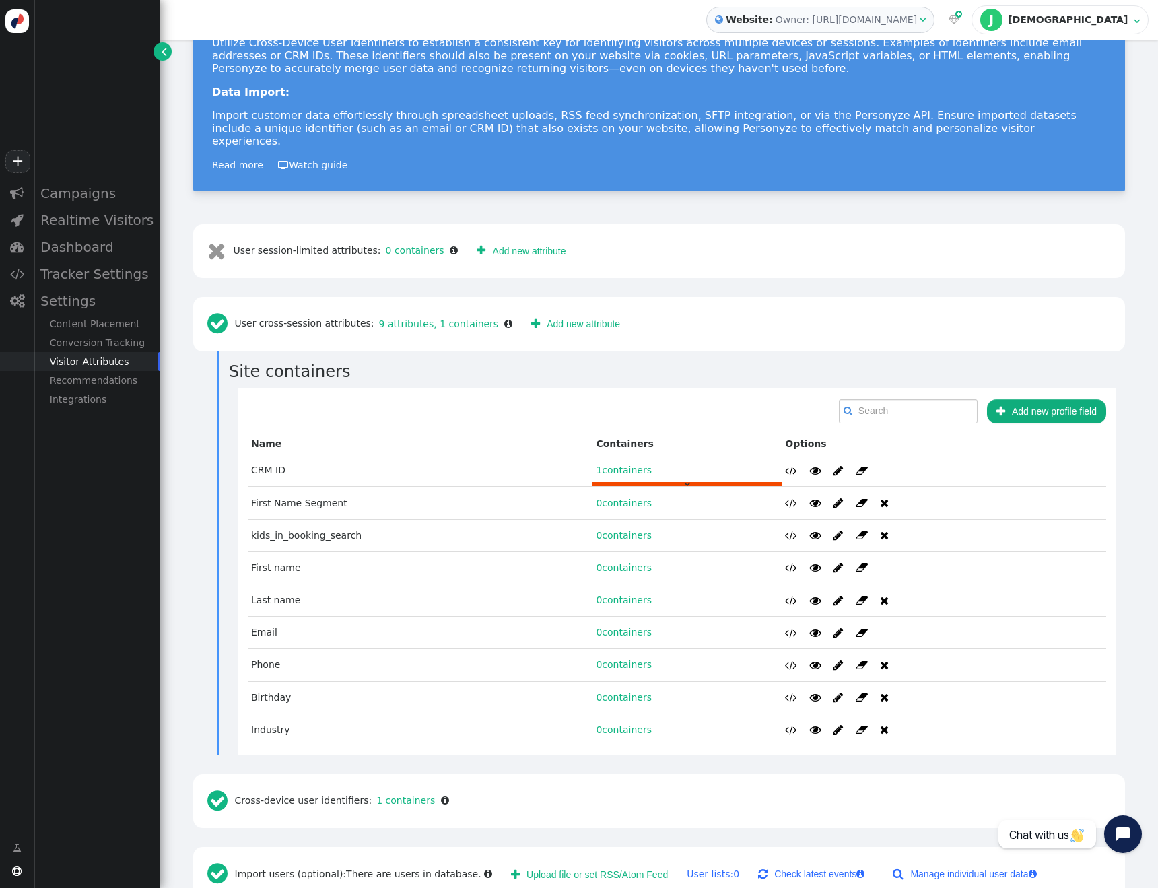
scroll to position [206, 0]
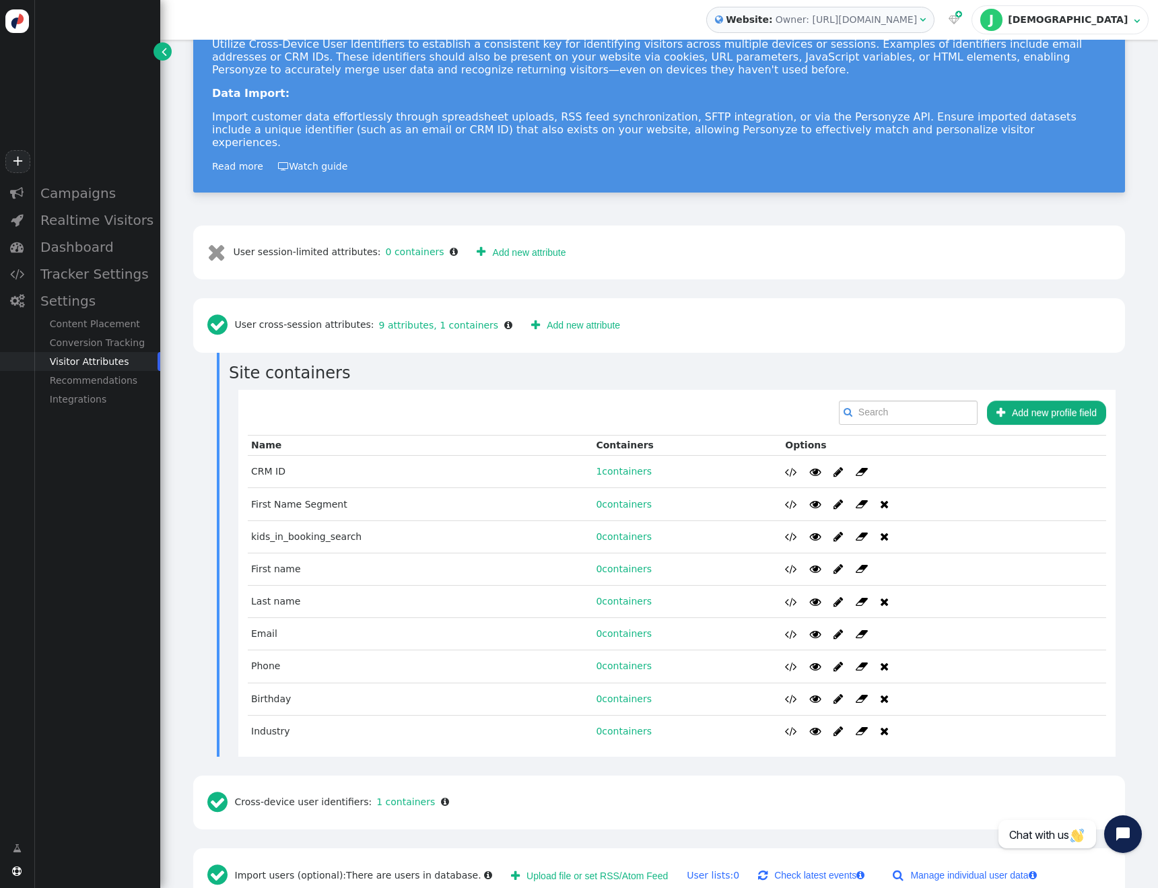
click at [1044, 400] on button " Add new profile field" at bounding box center [1046, 412] width 119 height 24
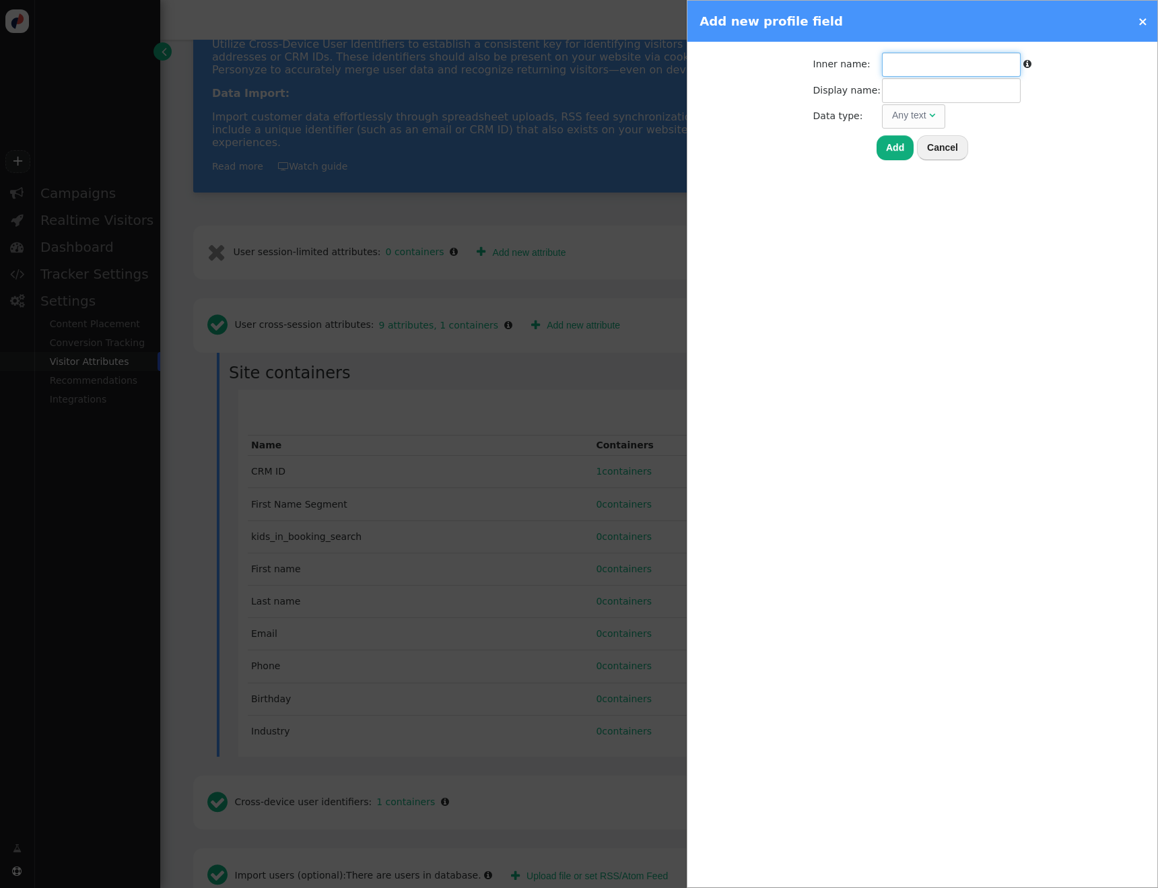
click at [907, 62] on input "text" at bounding box center [951, 64] width 139 height 24
type input "firstName"
type input "firstName Segment"
click at [895, 152] on button "Add" at bounding box center [894, 147] width 37 height 24
type input "firstname"
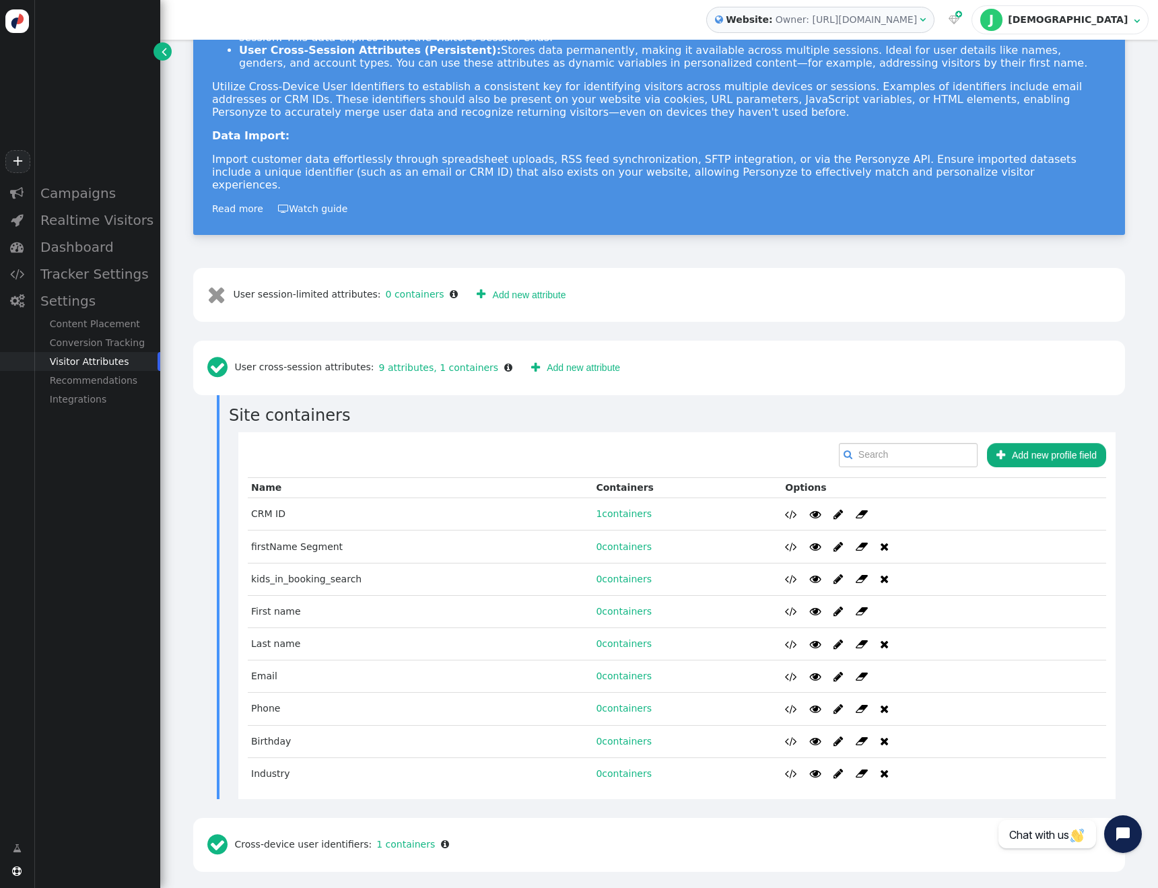
scroll to position [162, 0]
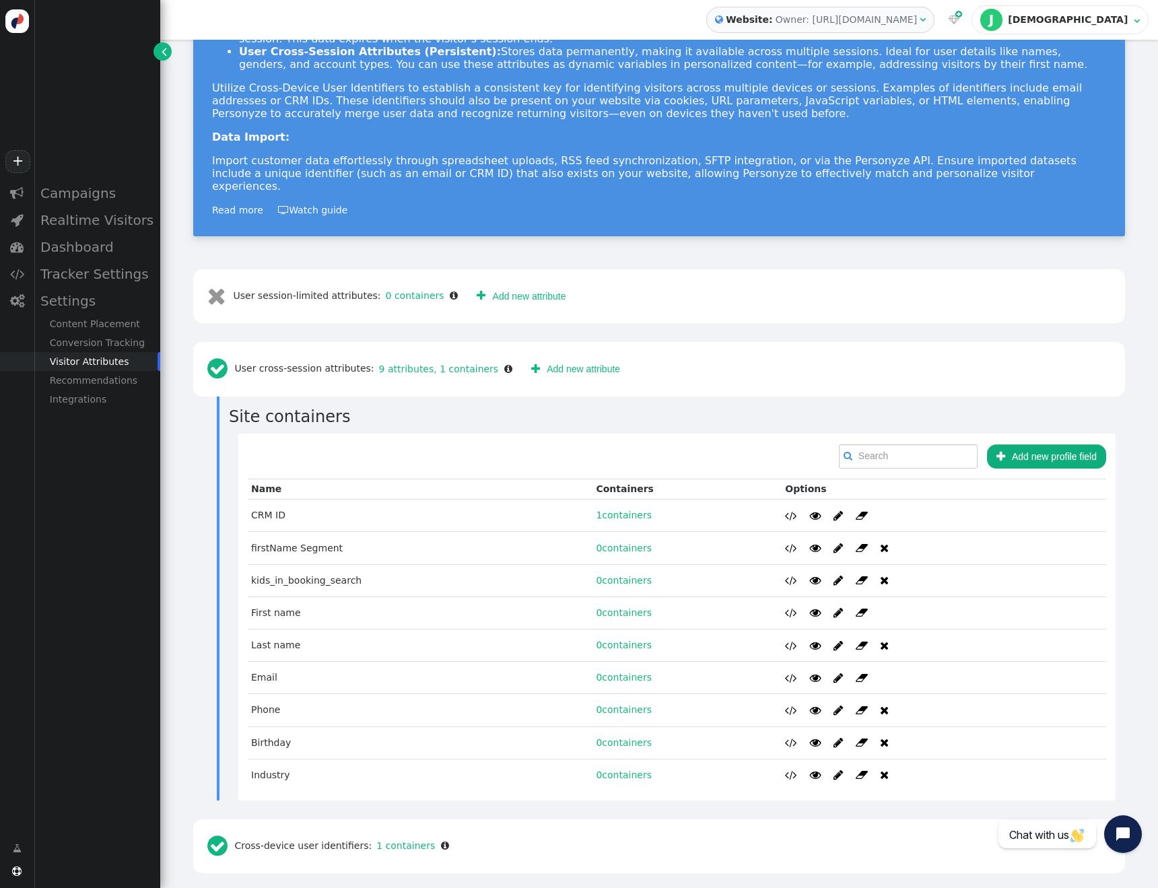
click at [218, 363] on span "" at bounding box center [221, 369] width 28 height 24
click at [853, 405] on h3 "Site containers" at bounding box center [677, 417] width 896 height 24
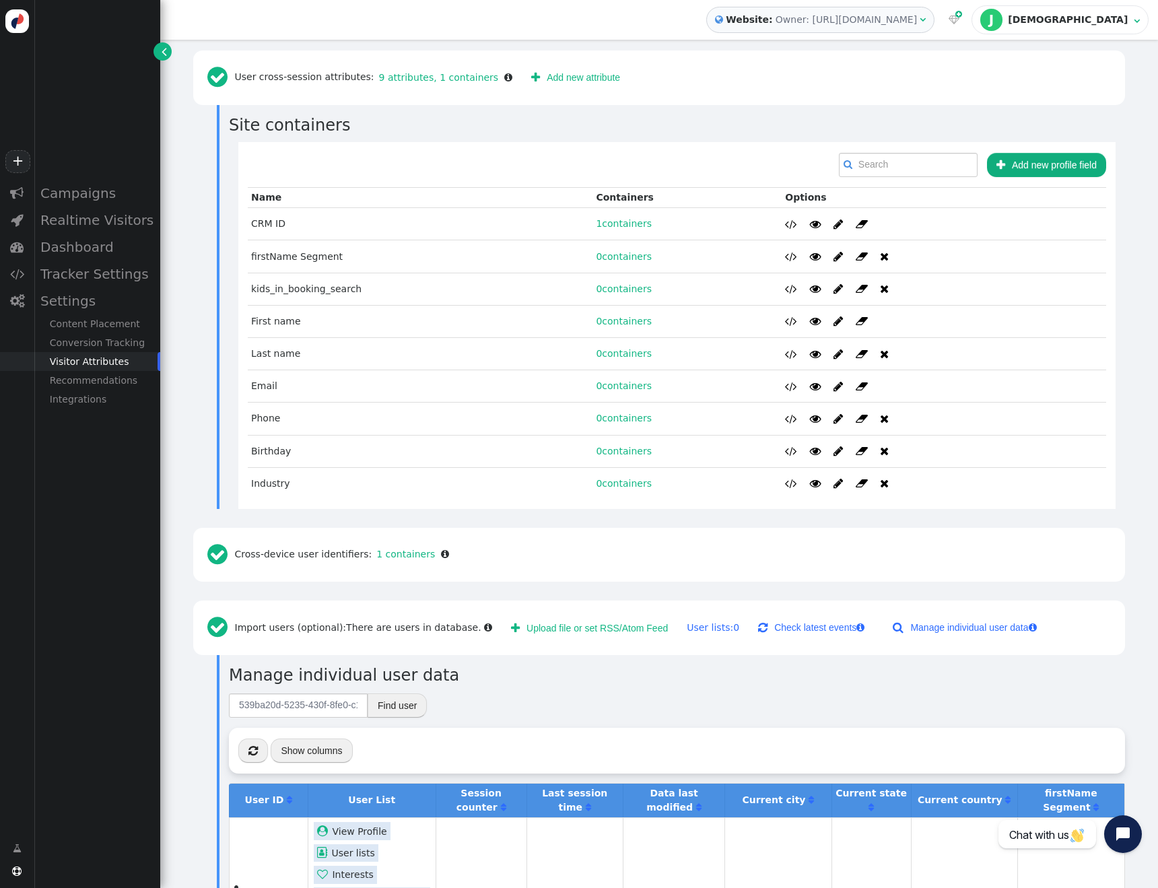
scroll to position [456, 0]
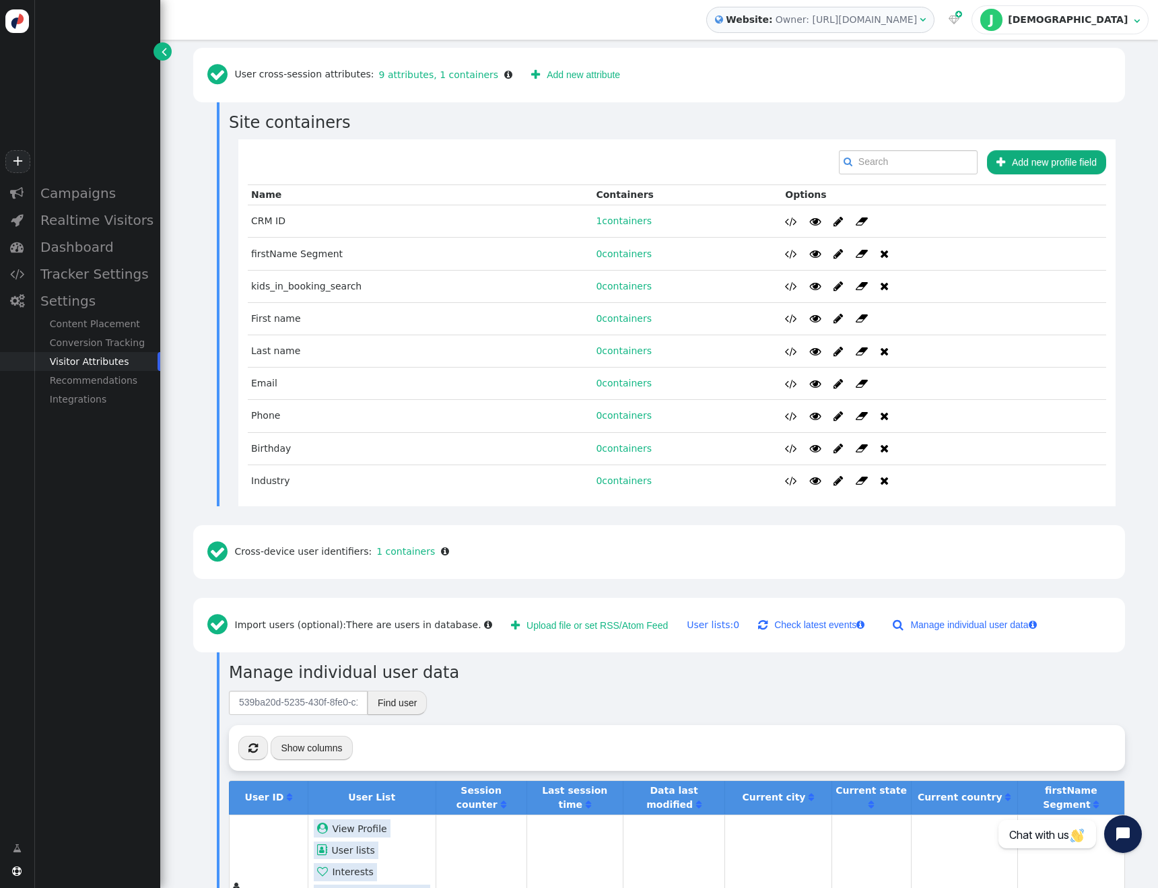
click at [834, 313] on span "" at bounding box center [837, 318] width 9 height 11
type input "First name"
